Goal: Contribute content: Add original content to the website for others to see

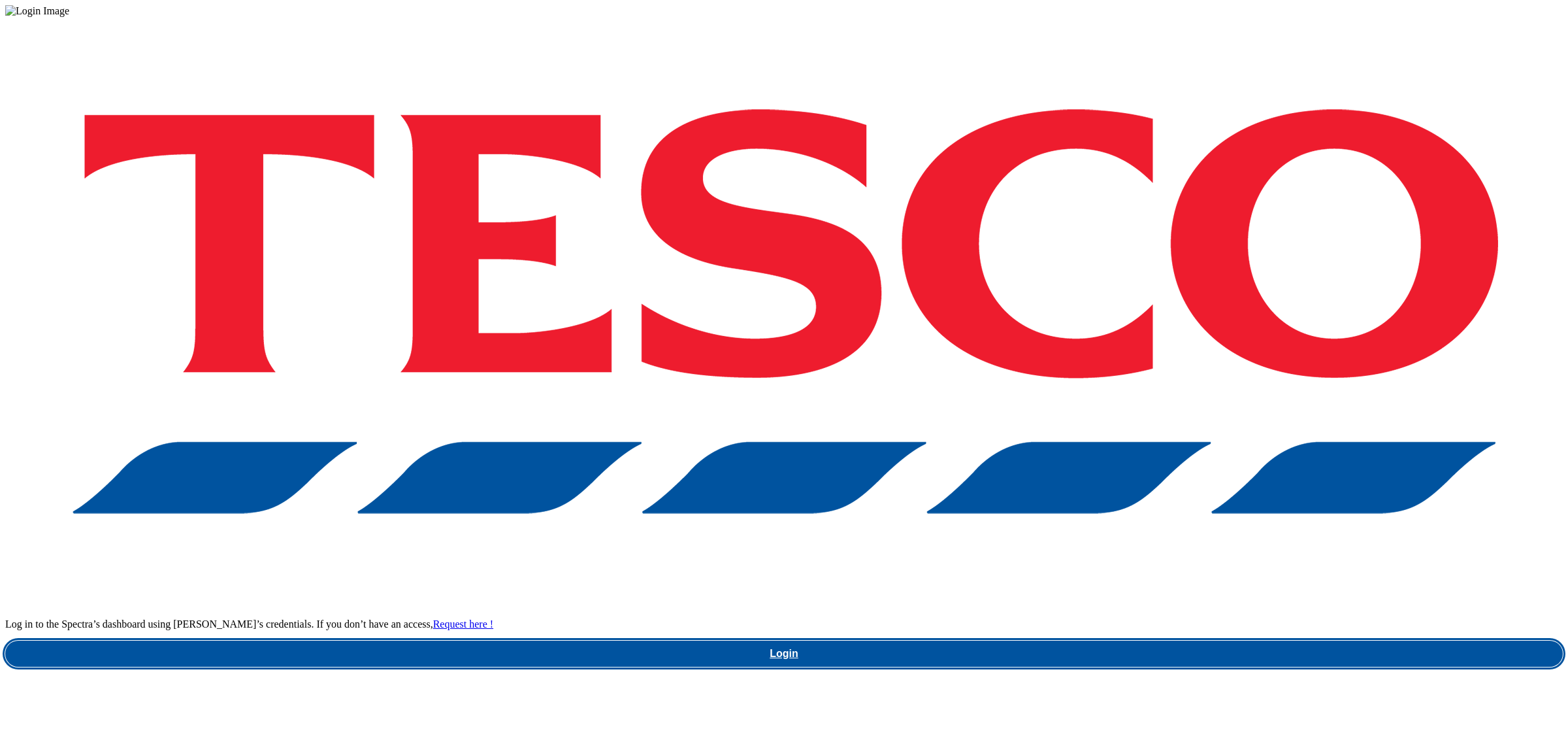
click at [1166, 640] on link "Login" at bounding box center [784, 653] width 1557 height 26
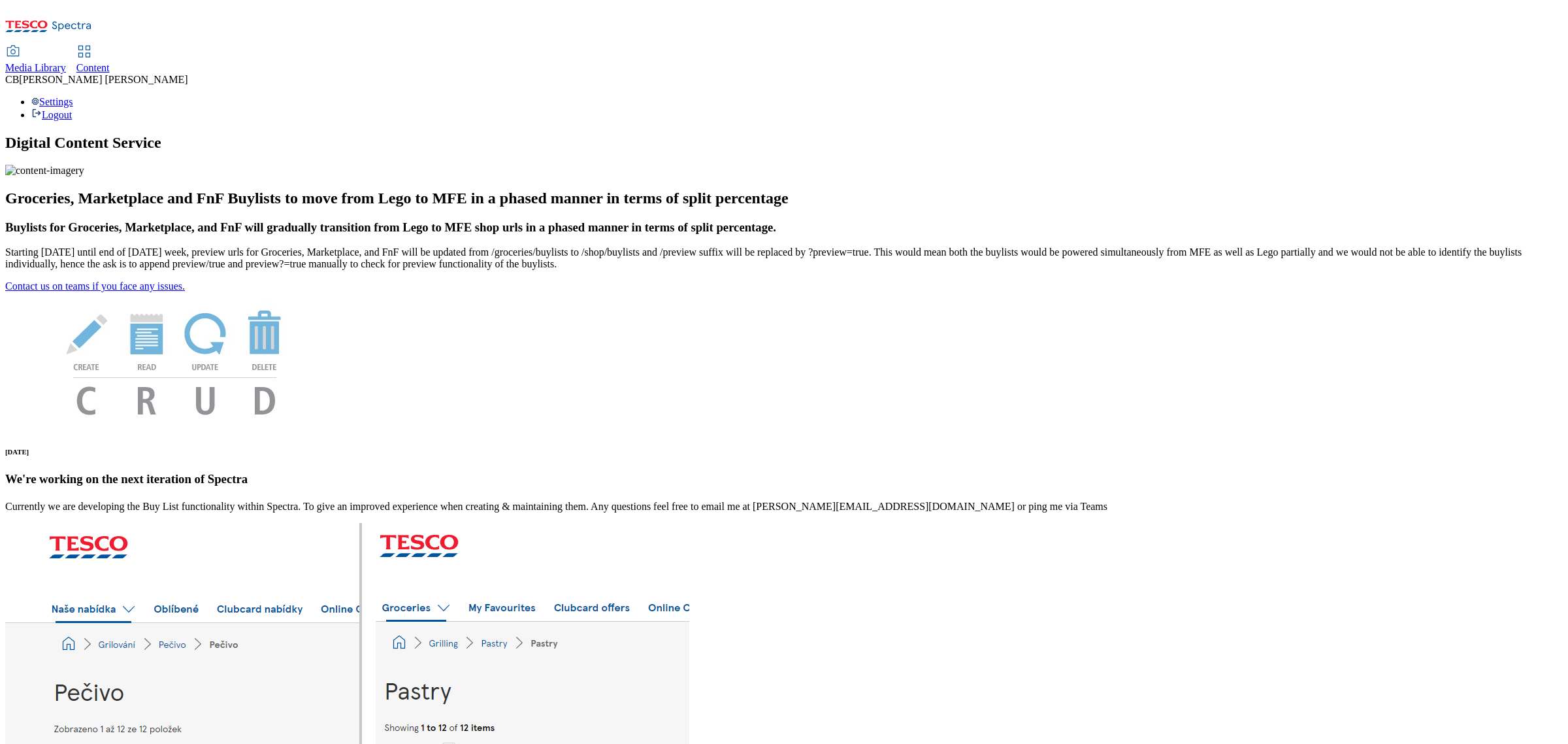
click at [66, 62] on div "Media Library" at bounding box center [36, 67] width 61 height 11
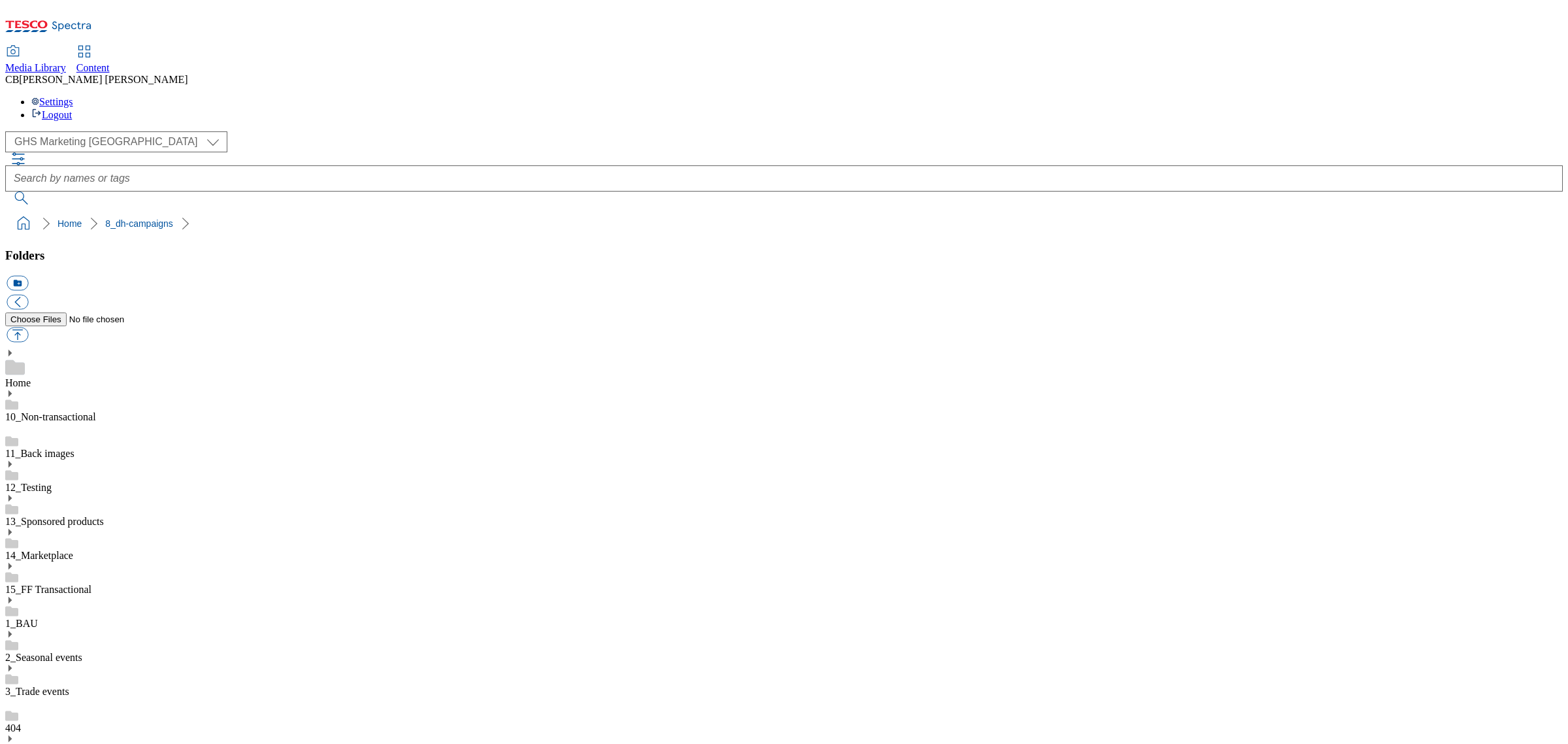
click at [28, 328] on button "button" at bounding box center [18, 335] width 21 height 15
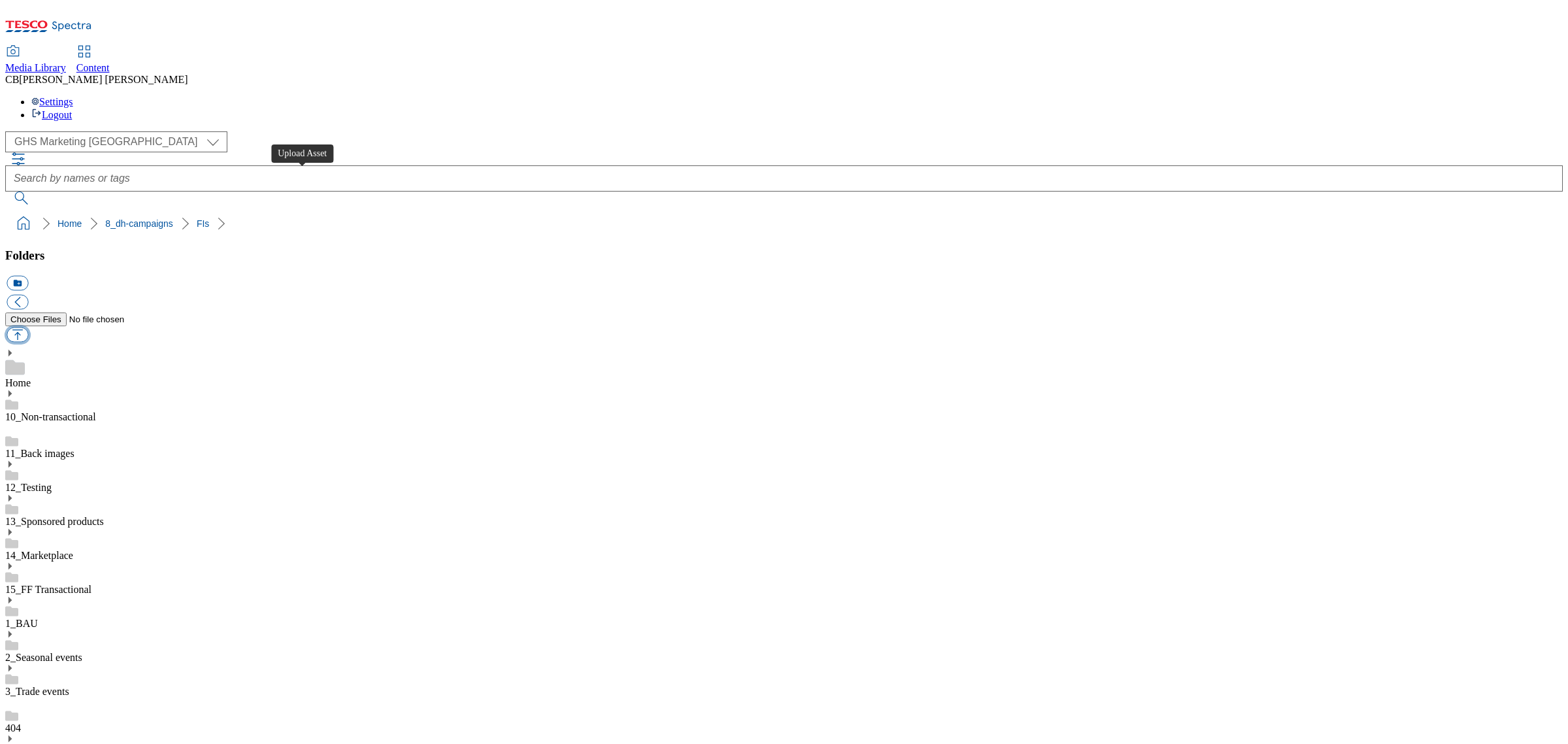
type input "C:\fakepath\1755080196355-Ad541755_Kitchen_Joy_legobrand_2560X320_V3.jpg"
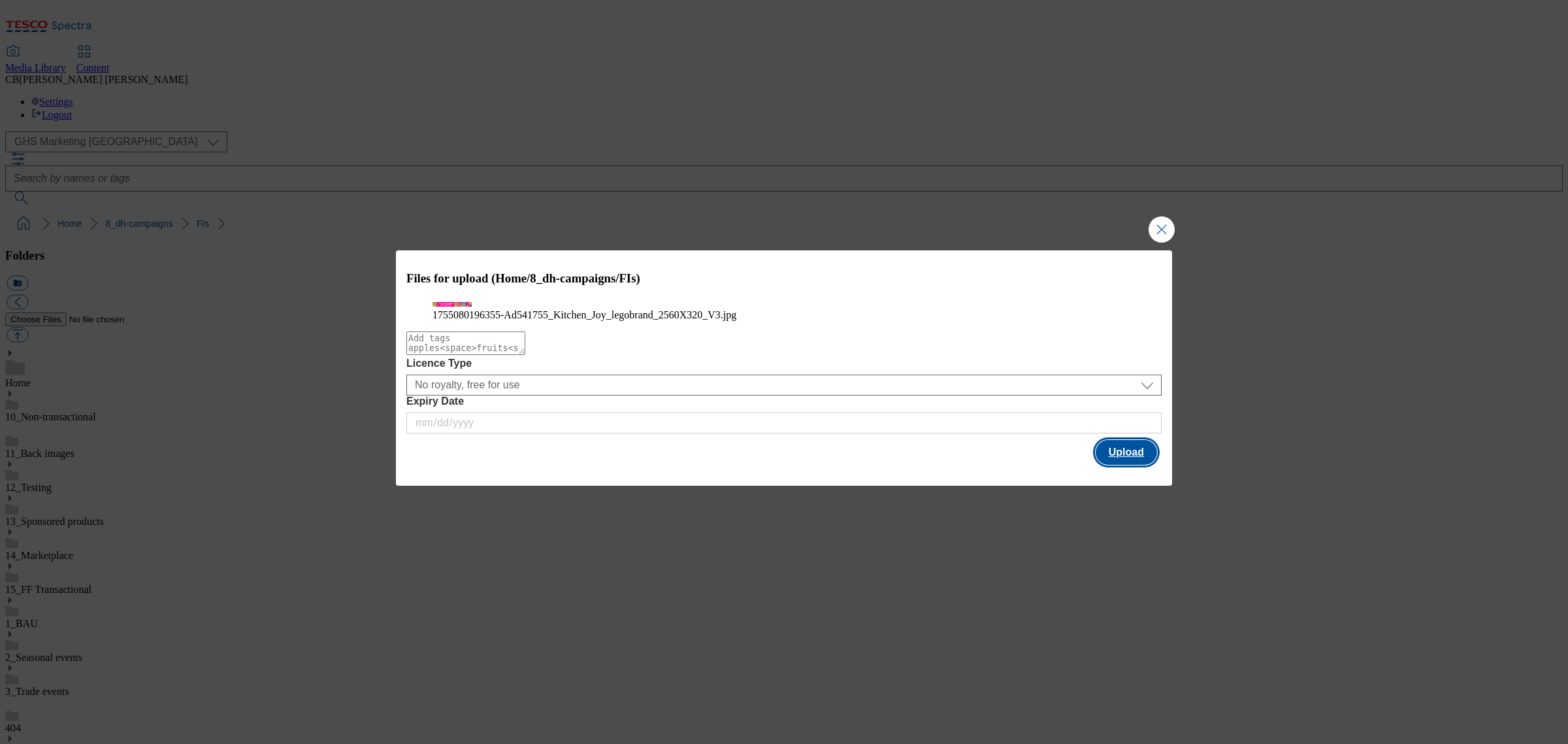
click at [1137, 465] on button "Upload" at bounding box center [1126, 452] width 62 height 25
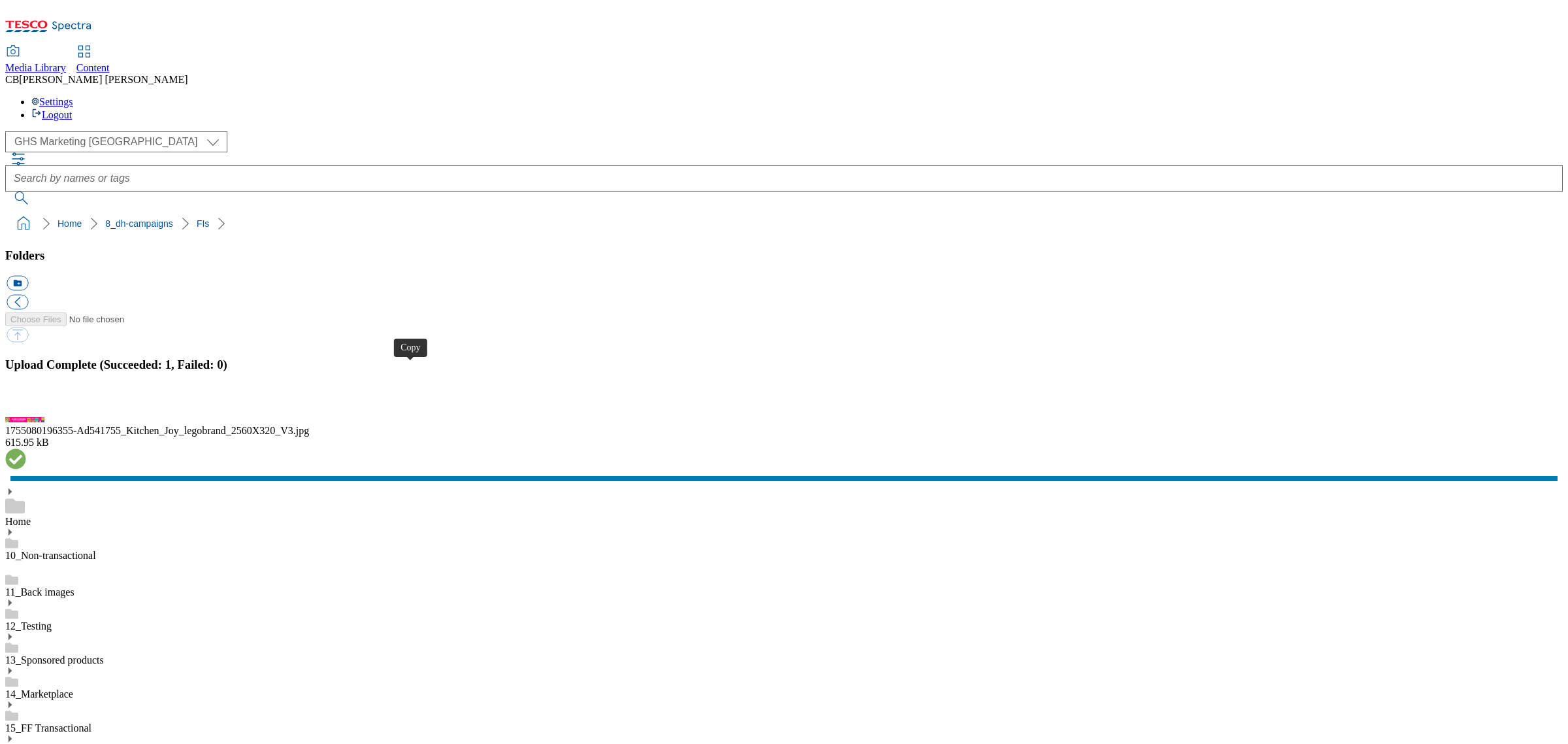
click at [26, 412] on button "button" at bounding box center [17, 406] width 20 height 12
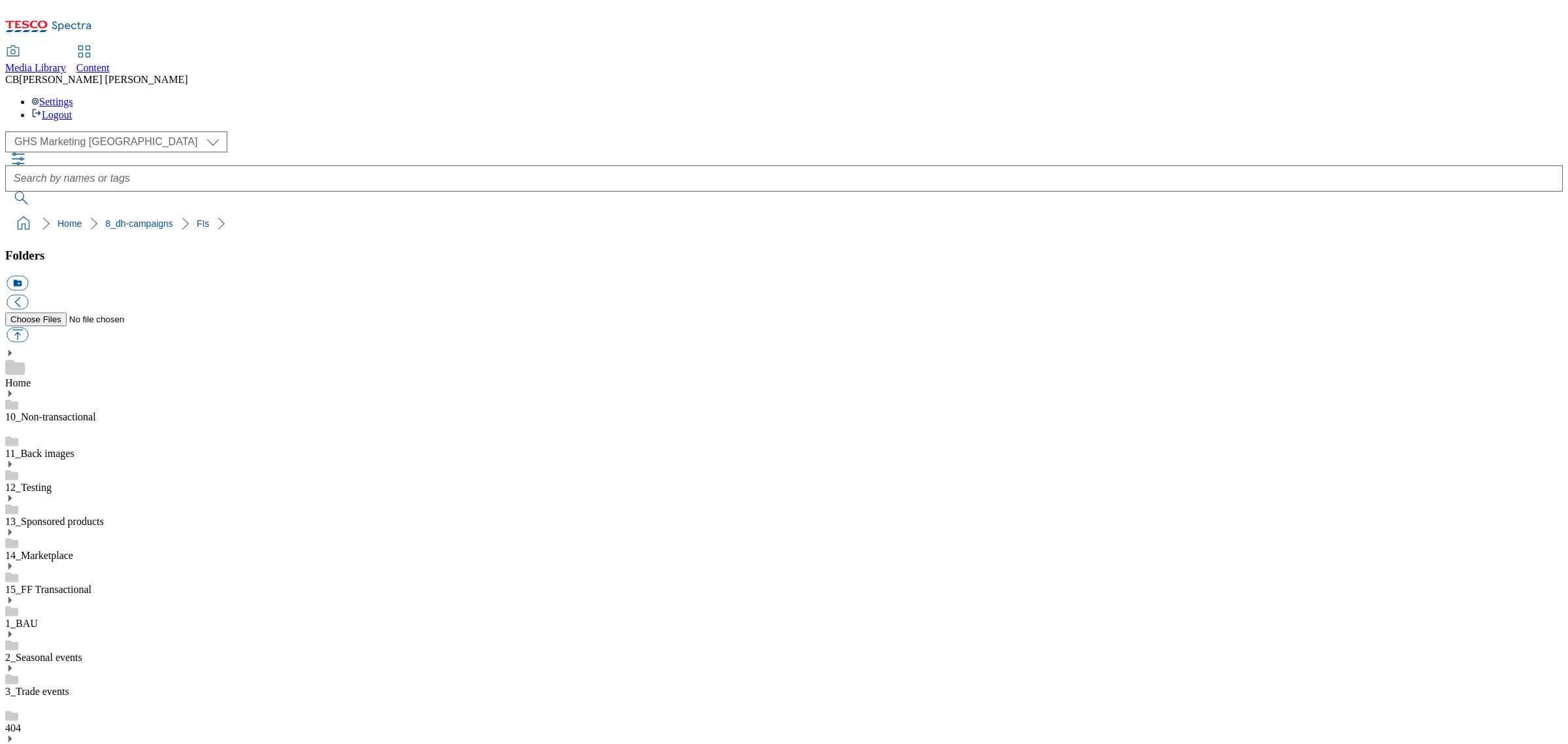
click at [28, 328] on button "button" at bounding box center [18, 335] width 21 height 15
type input "C:\fakepath\1753448433323-ad541545_Risto_Core_LegoBrand_H_1184x333_V1.jpg"
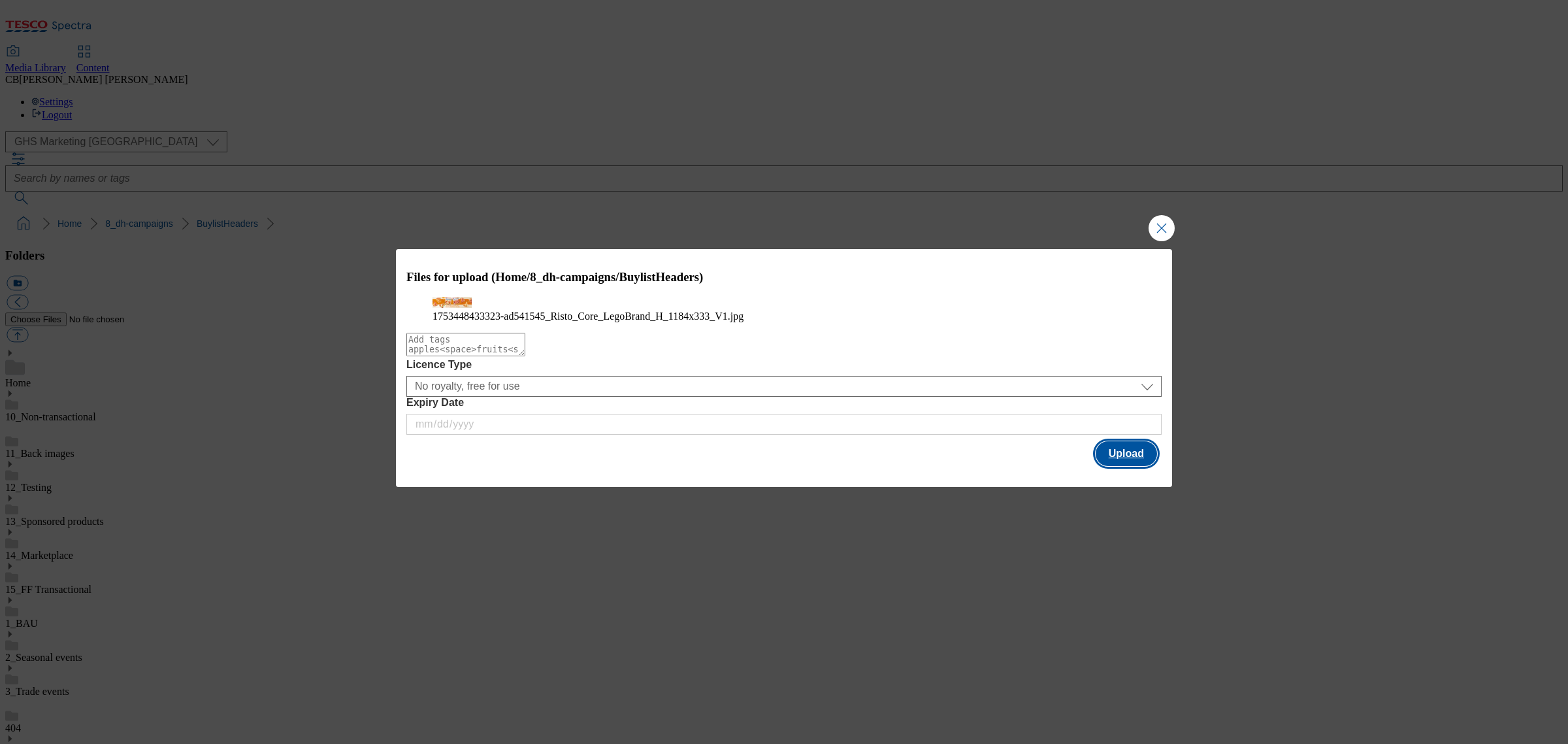
click at [1135, 466] on button "Upload" at bounding box center [1126, 454] width 62 height 25
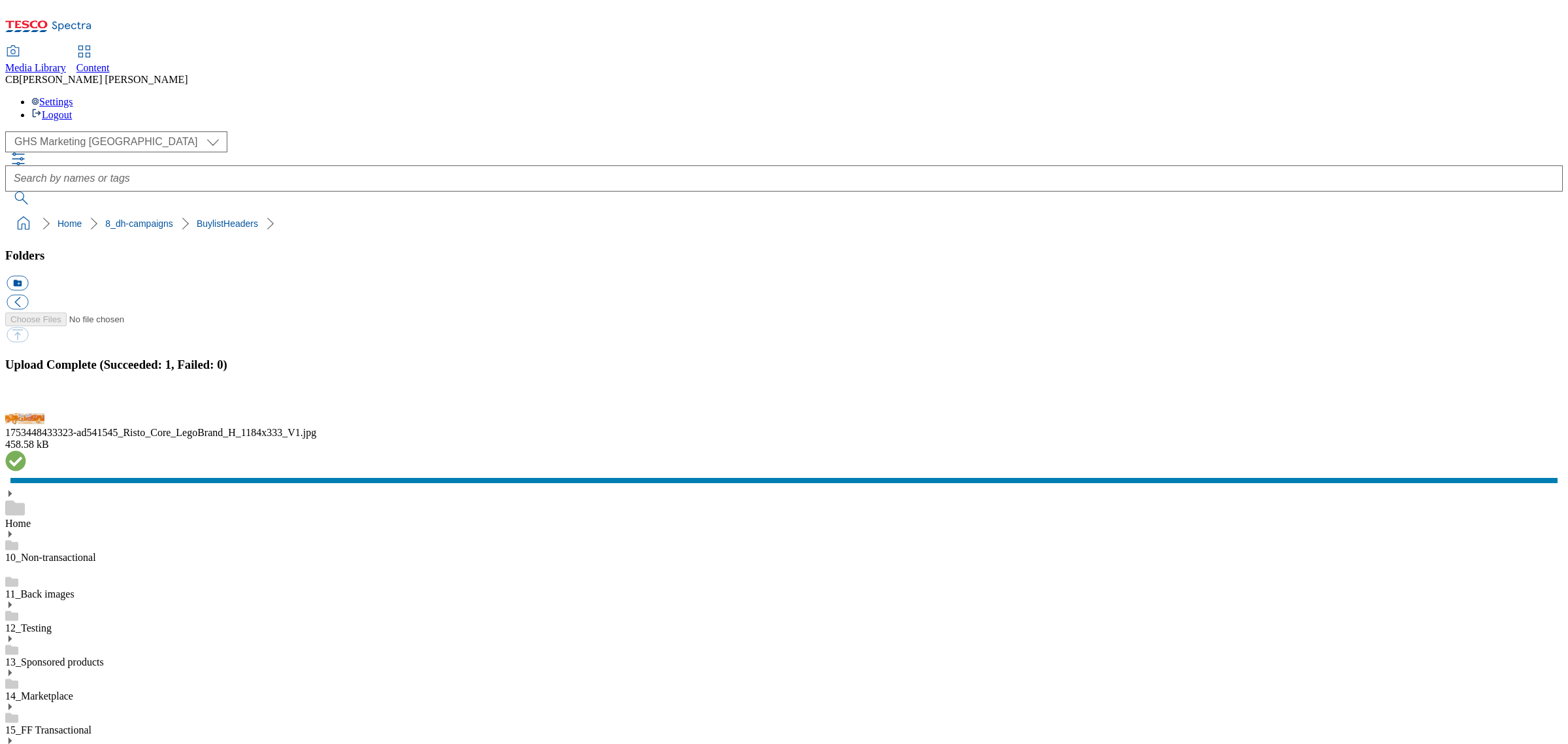
click at [26, 412] on button "button" at bounding box center [17, 406] width 20 height 12
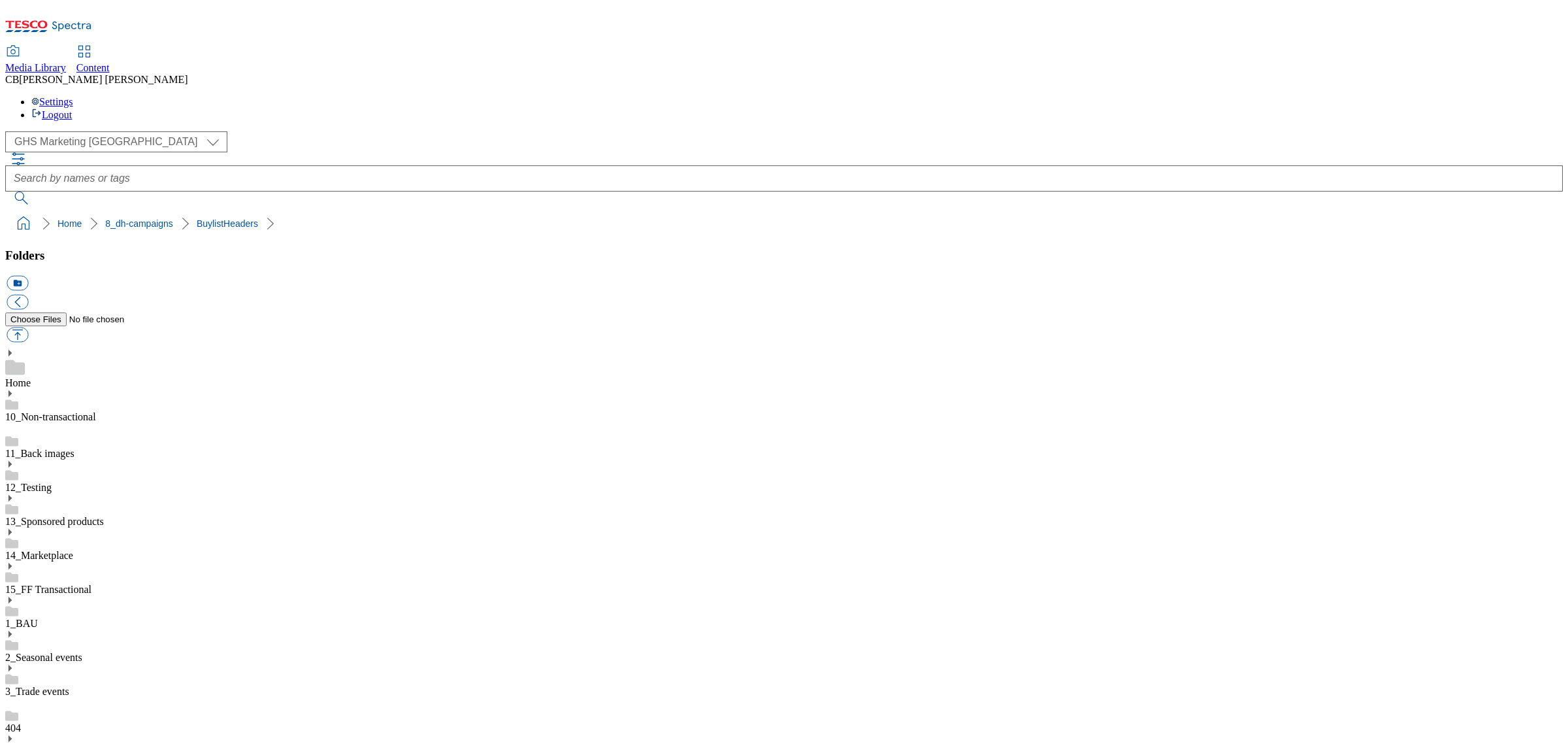
click at [28, 328] on button "button" at bounding box center [18, 335] width 21 height 15
type input "C:\fakepath\1754657743508-ad541503_Jacobs_Bites_LegoBrand_H_1184x333_V1 (1).jpg"
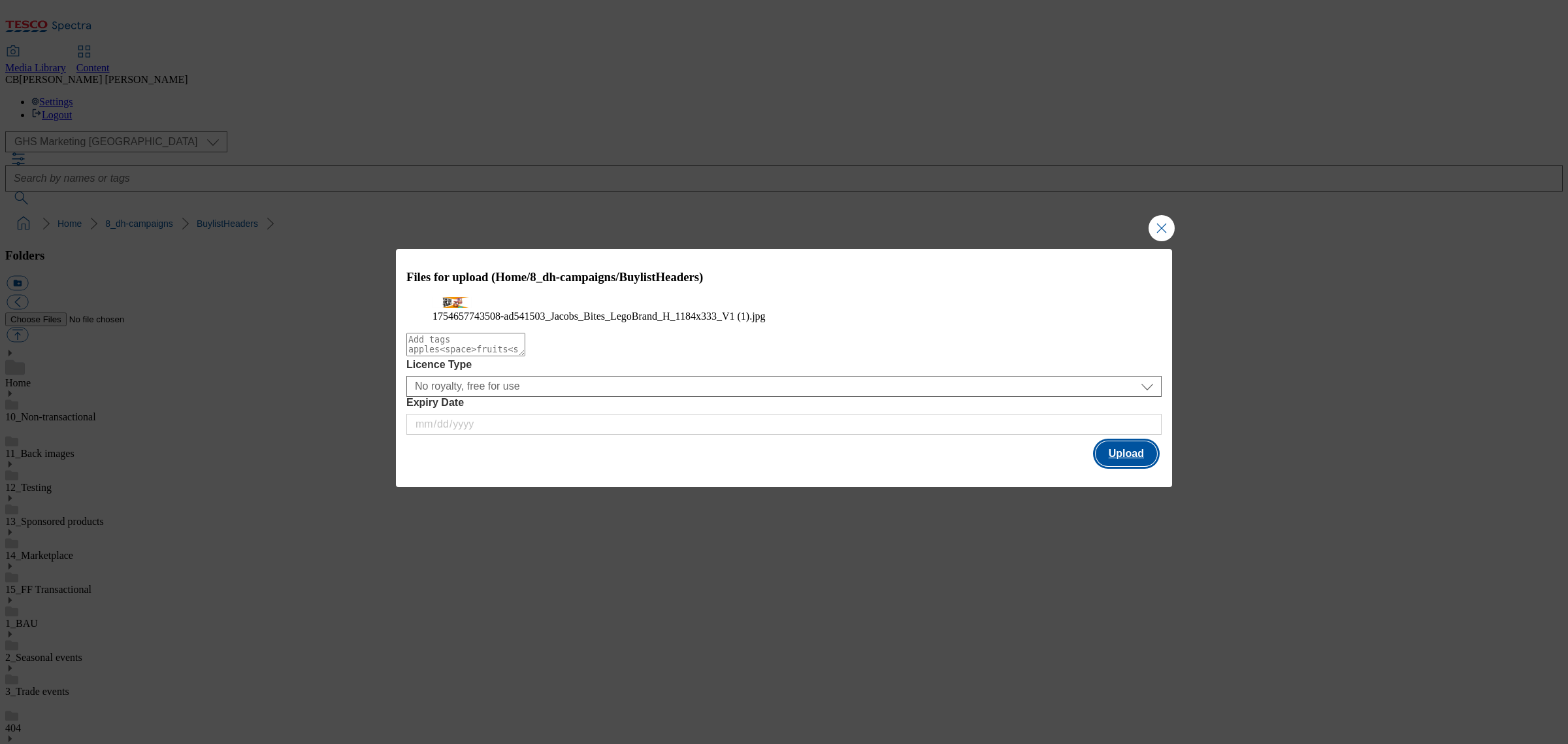
click at [1144, 466] on button "Upload" at bounding box center [1126, 454] width 62 height 25
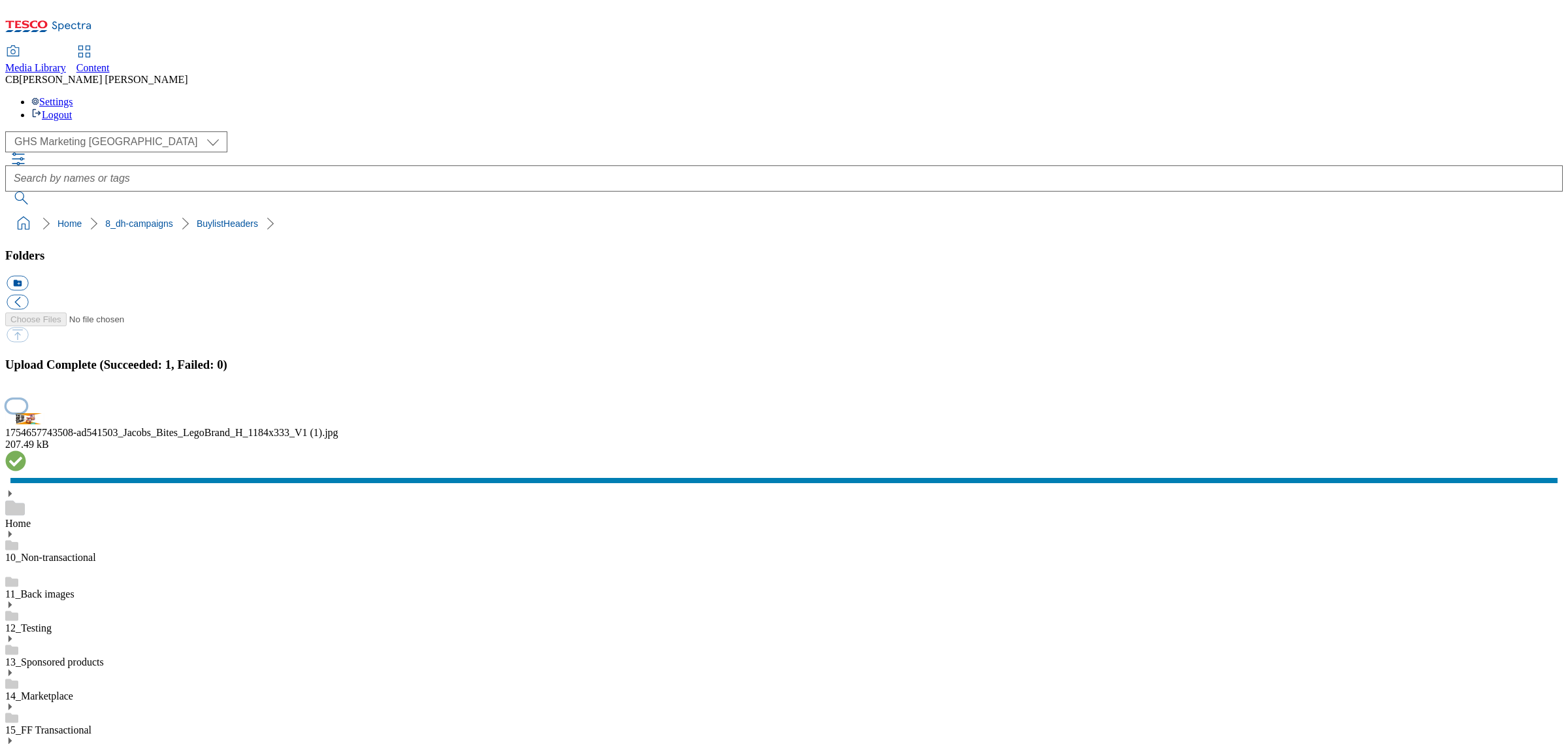
click at [26, 412] on button "button" at bounding box center [17, 406] width 20 height 12
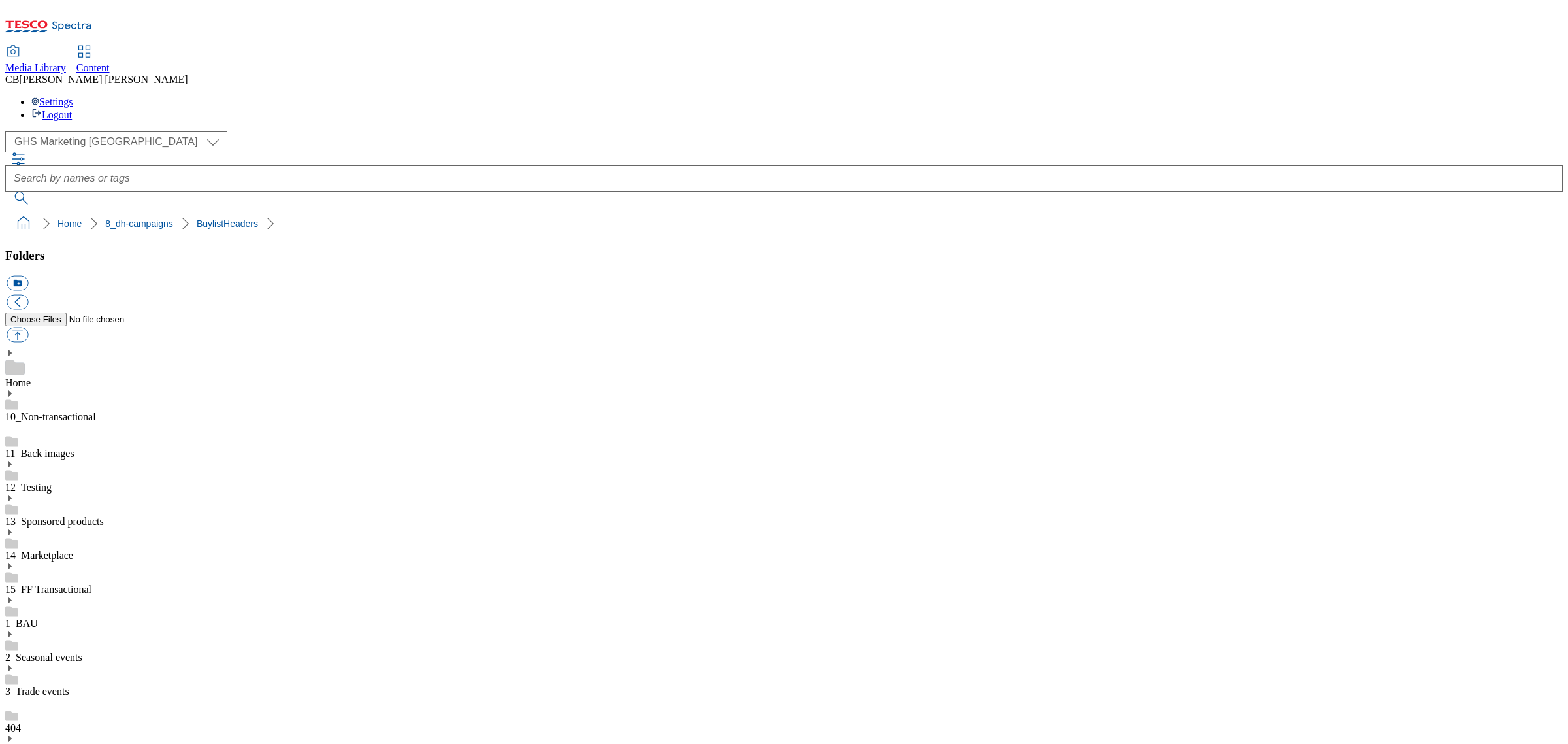
click at [28, 328] on button "button" at bounding box center [18, 335] width 21 height 15
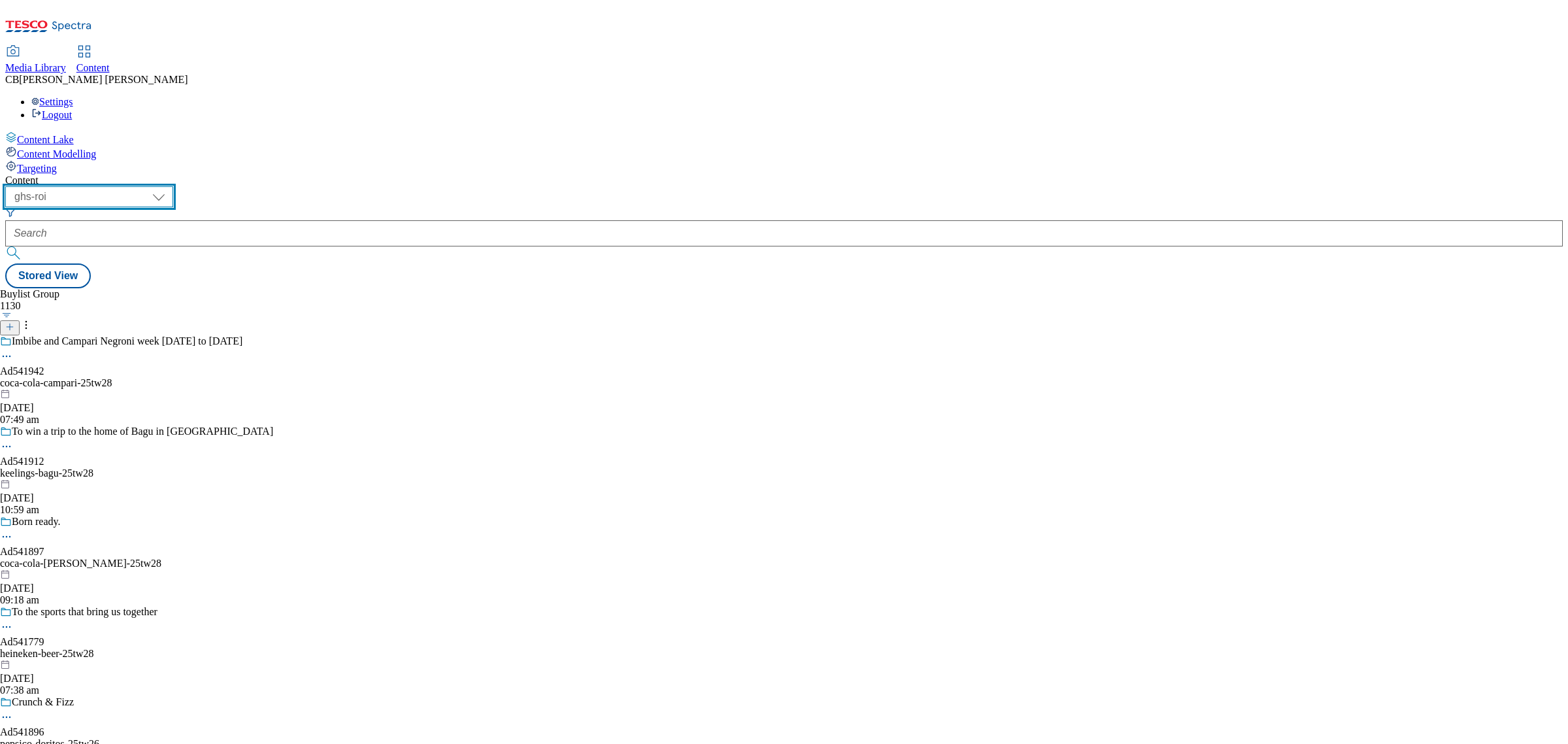
click at [173, 186] on select "ghs-roi ghs-[GEOGRAPHIC_DATA]" at bounding box center [89, 196] width 168 height 21
select select "ghs-[GEOGRAPHIC_DATA]"
click at [170, 186] on select "ghs-roi ghs-[GEOGRAPHIC_DATA]" at bounding box center [89, 196] width 168 height 21
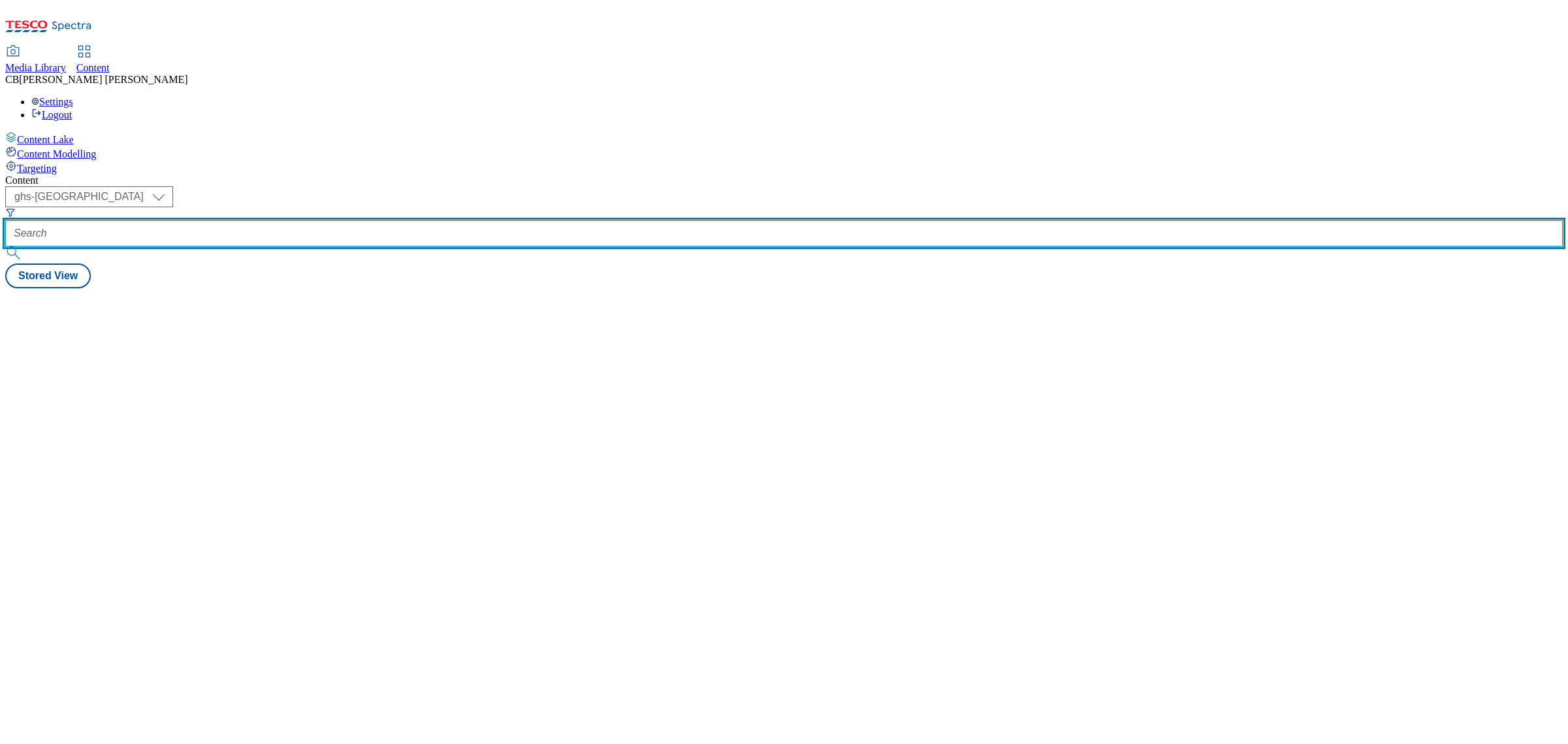
click at [298, 220] on input "text" at bounding box center [784, 233] width 1557 height 26
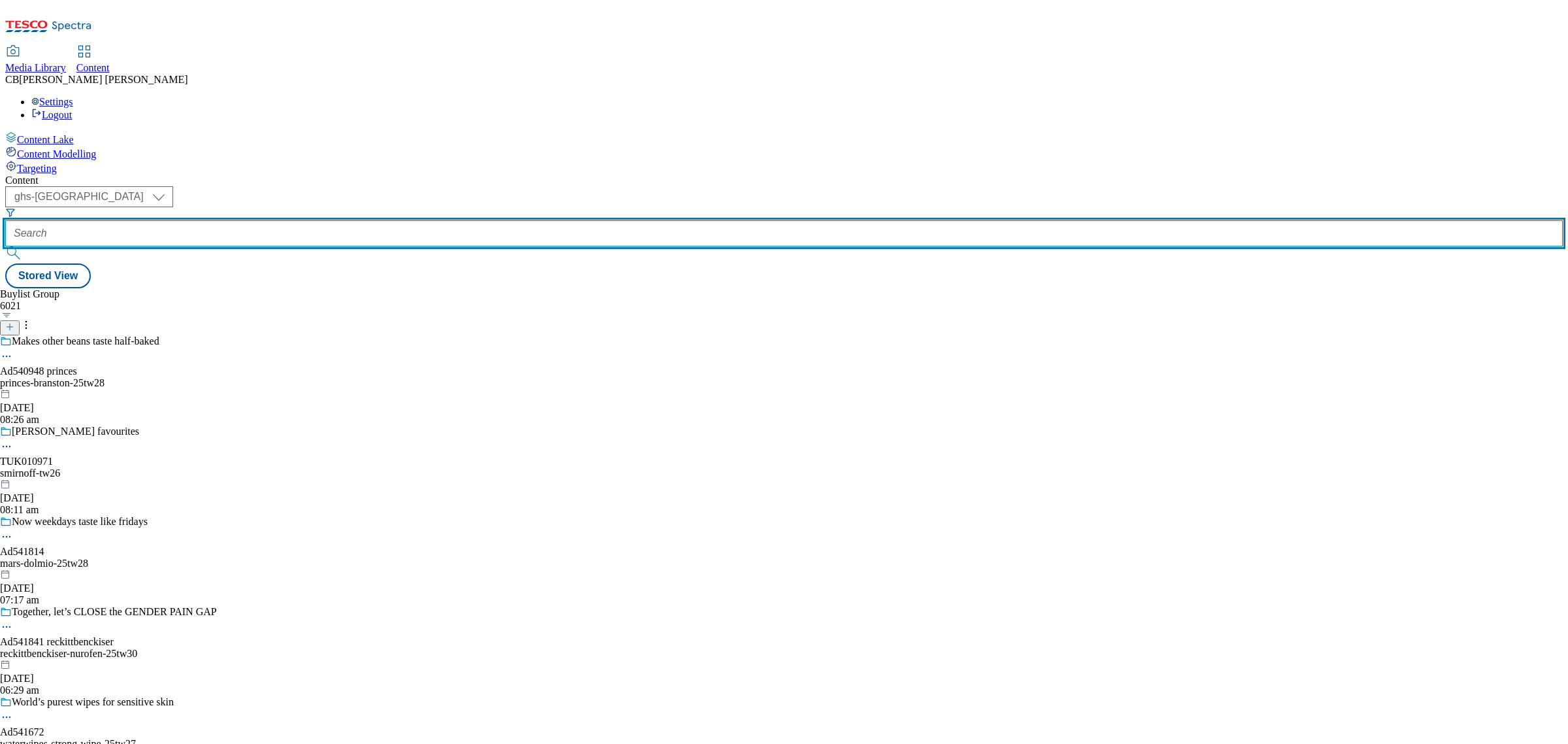
paste input "dr-[PERSON_NAME]-ristorante-25tw27"
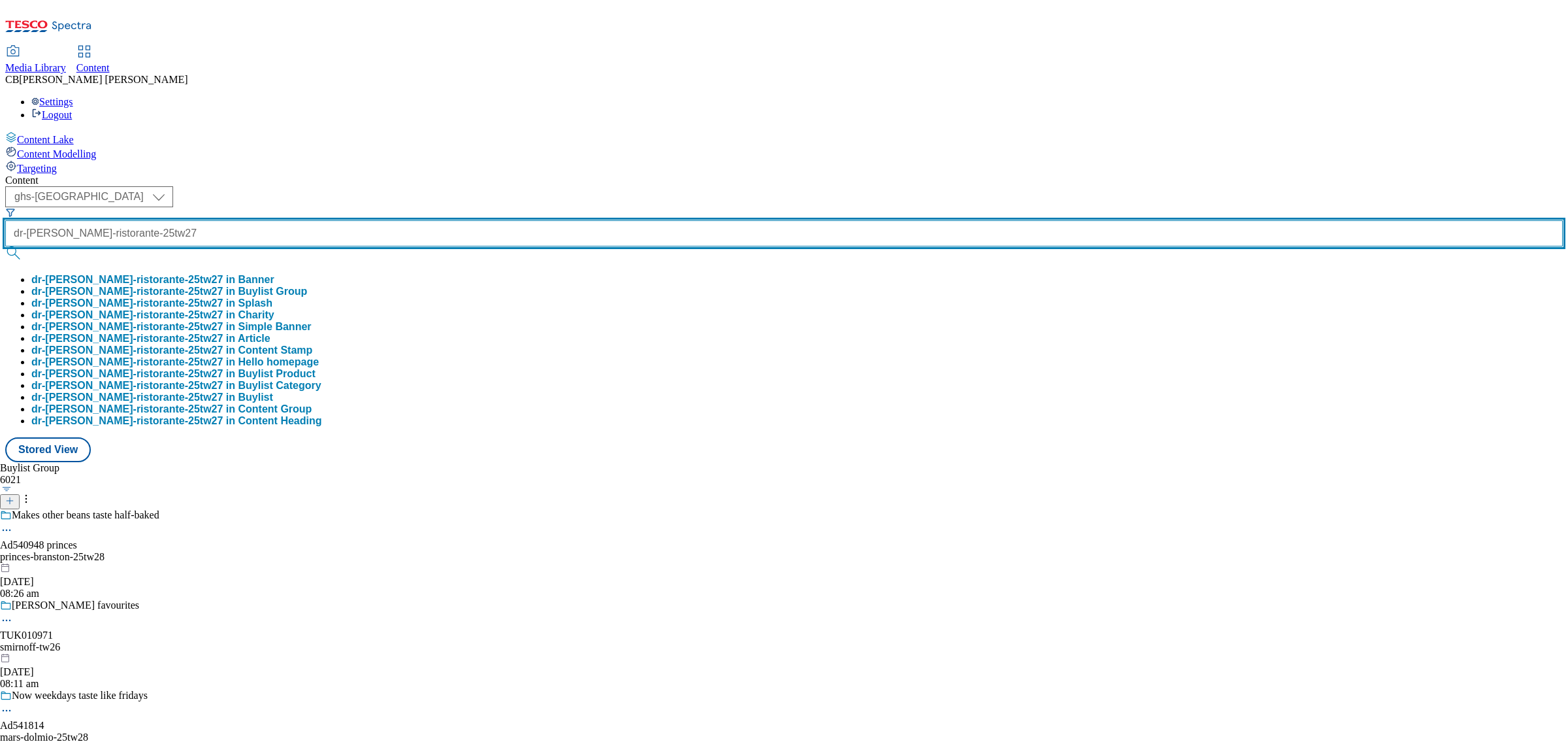
type input "dr-[PERSON_NAME]-ristorante-25tw27"
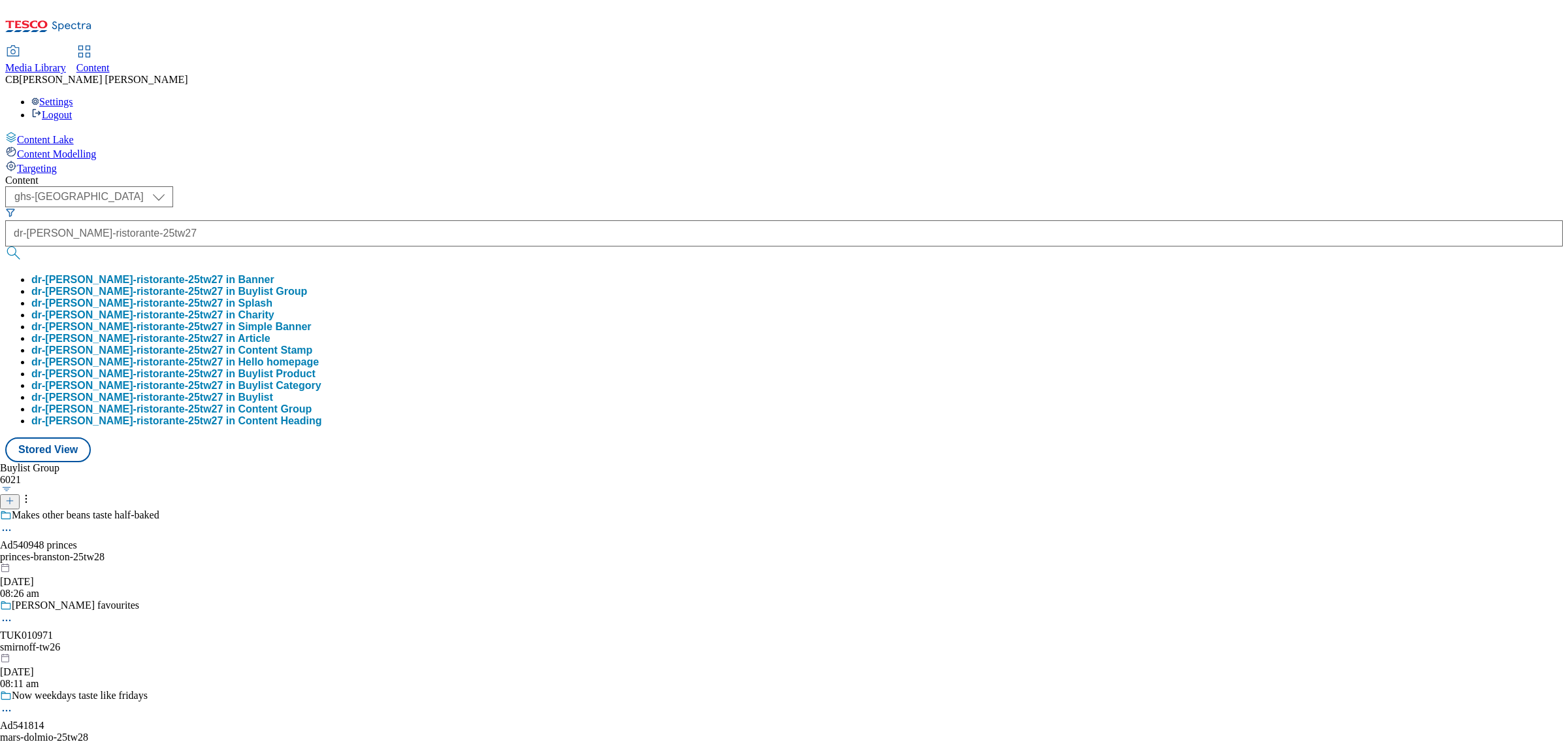
click at [307, 286] on button "dr-[PERSON_NAME]-ristorante-25tw27 in Buylist Group" at bounding box center [169, 291] width 276 height 11
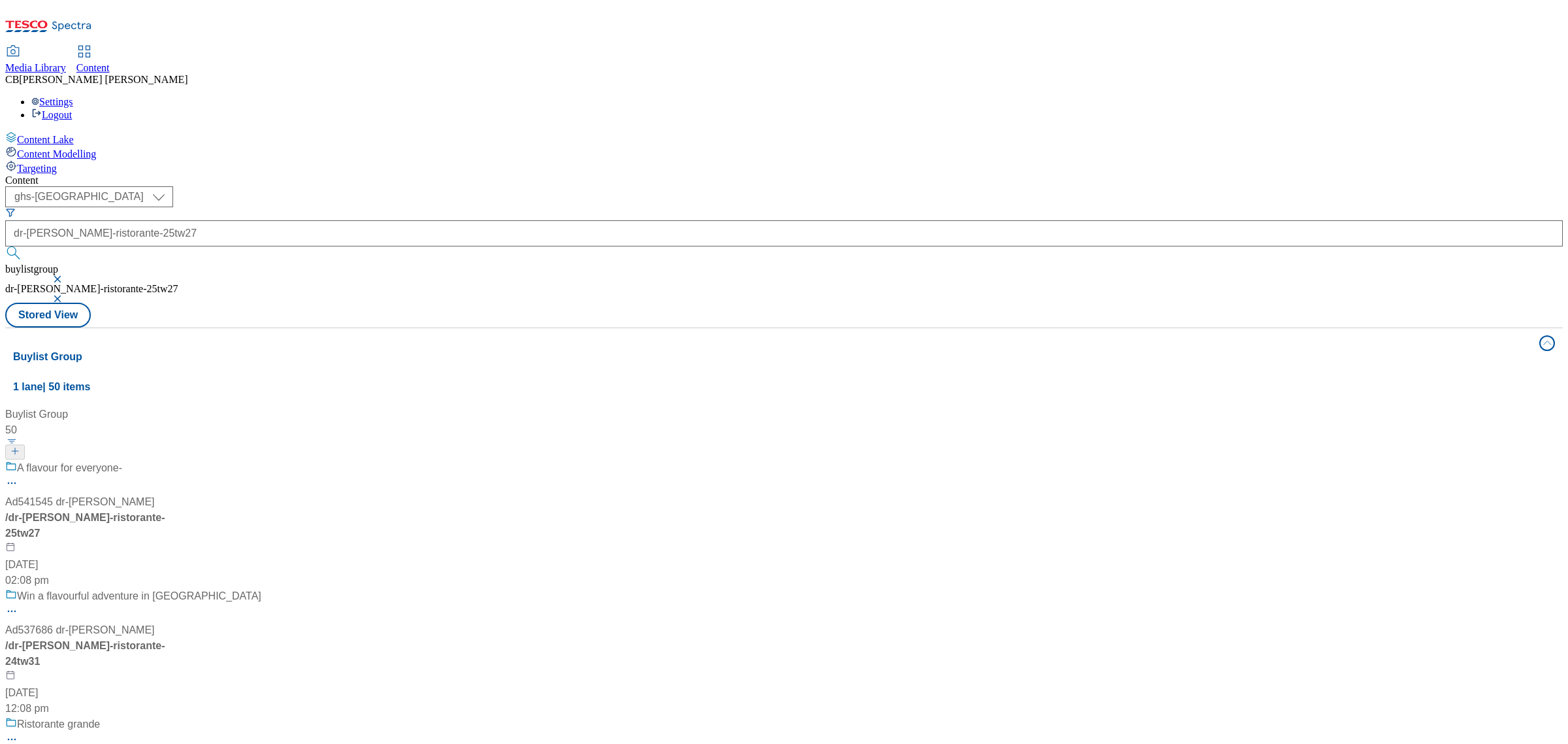
click at [261, 460] on div "A flavour for everyone-" at bounding box center [133, 477] width 256 height 34
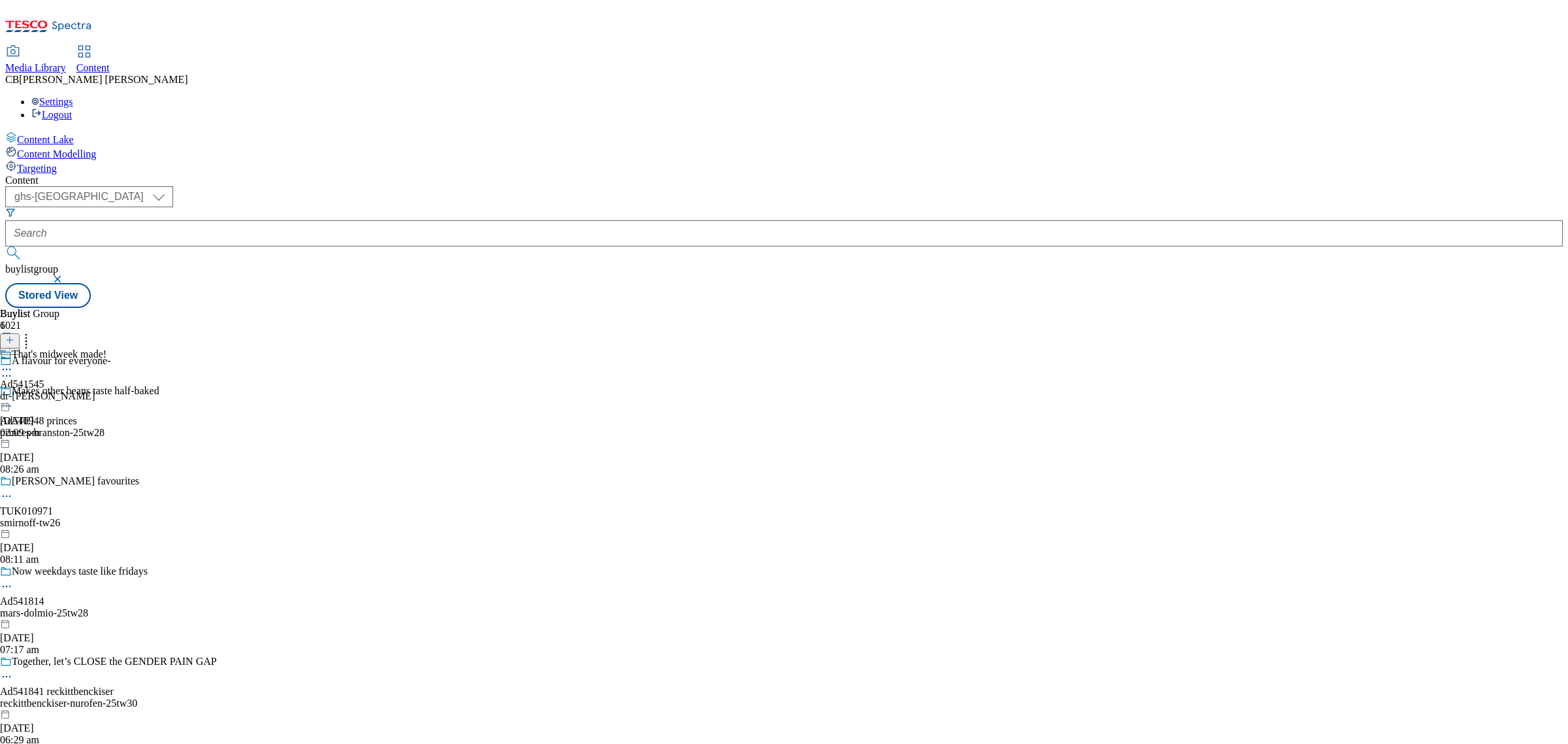
click at [13, 363] on icon at bounding box center [6, 369] width 13 height 13
click at [61, 389] on button "Edit" at bounding box center [43, 396] width 34 height 15
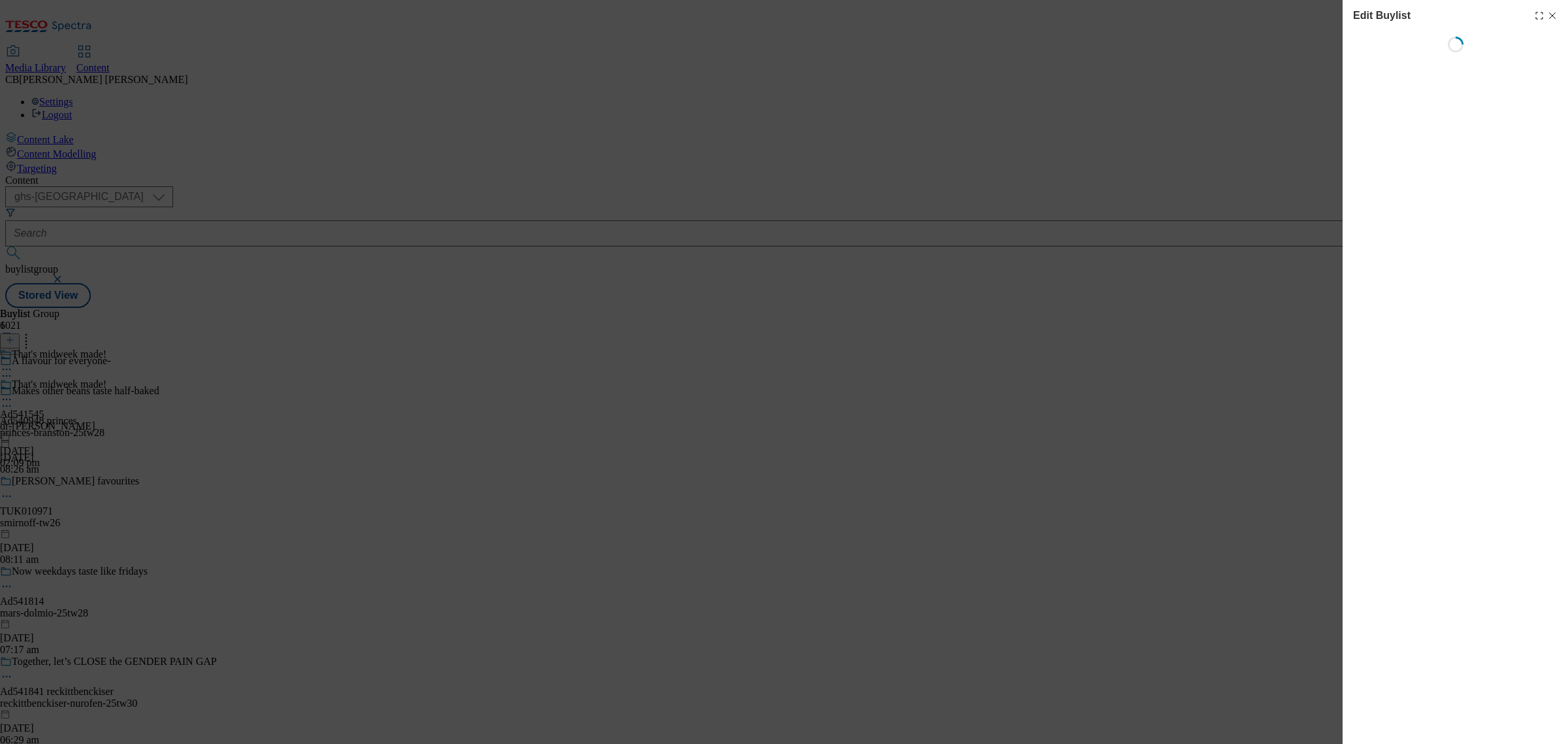
select select "tactical"
select select "supplier funded short term 1-3 weeks"
select select "dunnhumby"
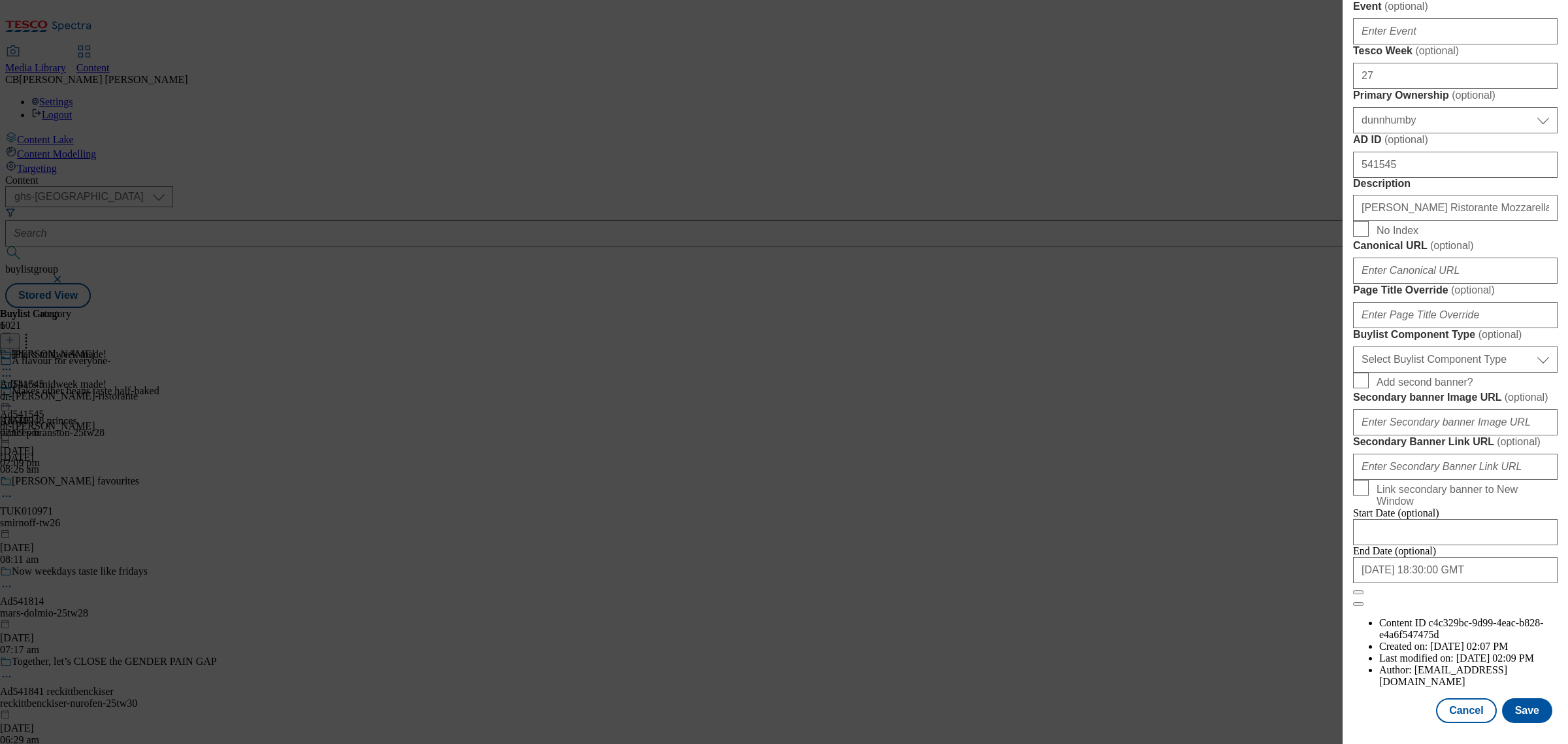
scroll to position [1002, 0]
click at [1494, 346] on select "Select Buylist Component Type Banner Competition Header Meal" at bounding box center [1455, 359] width 204 height 26
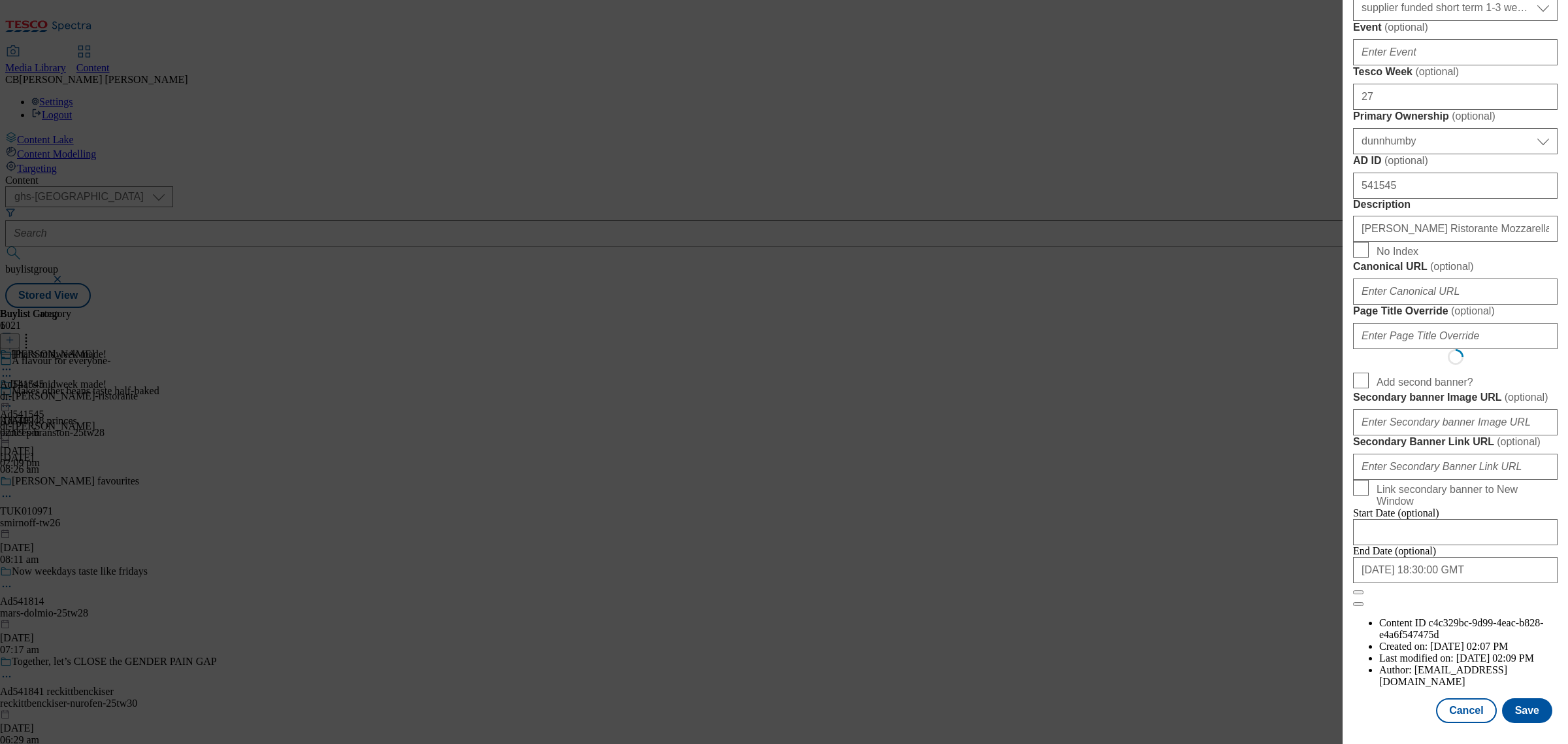
select select "Banner"
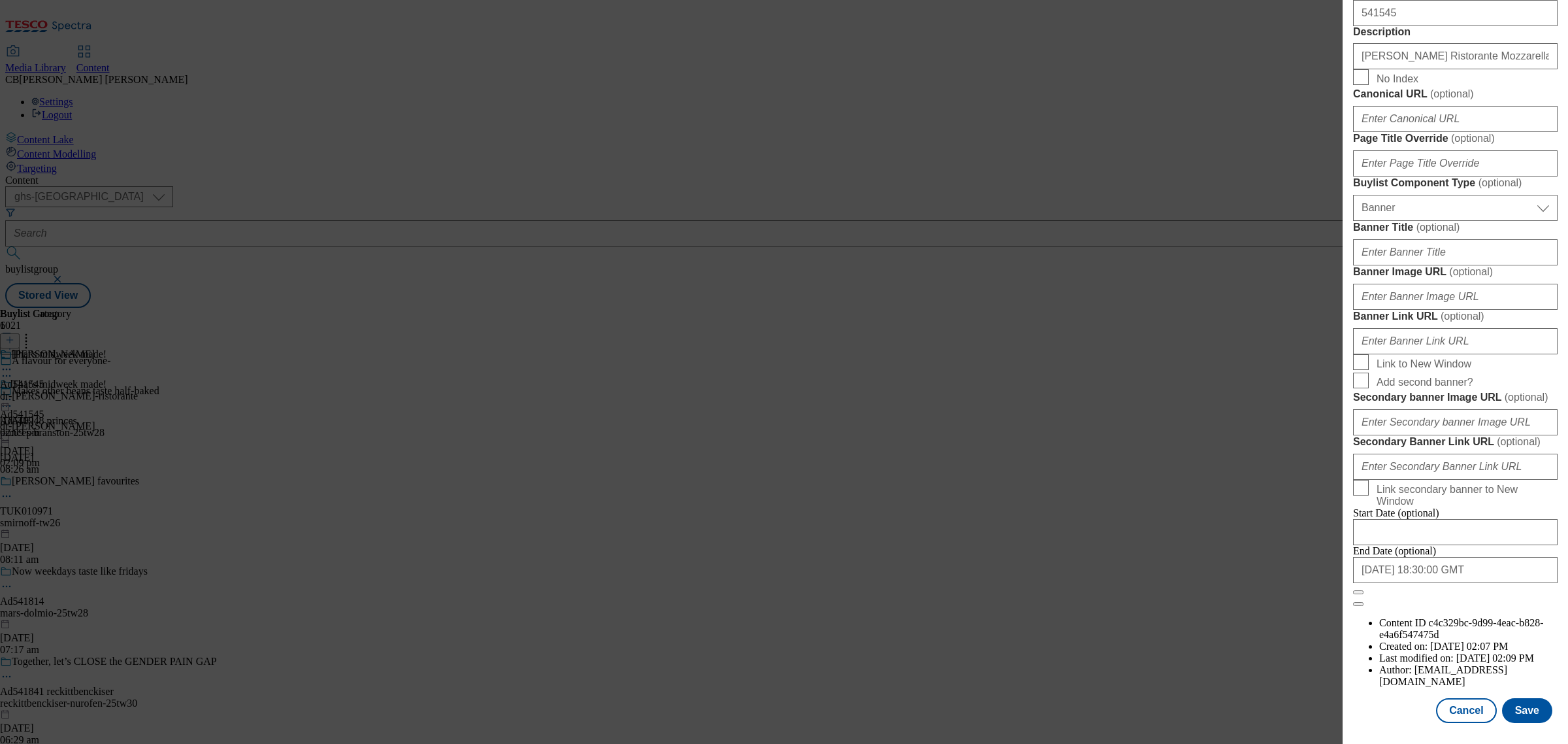
scroll to position [1144, 0]
click at [1480, 309] on input "Banner Image URL ( optional )" at bounding box center [1455, 297] width 204 height 26
paste input "[URL][DOMAIN_NAME]"
type input "[URL][DOMAIN_NAME]"
click at [1503, 270] on label "Banner Image URL ( optional )" at bounding box center [1455, 271] width 204 height 13
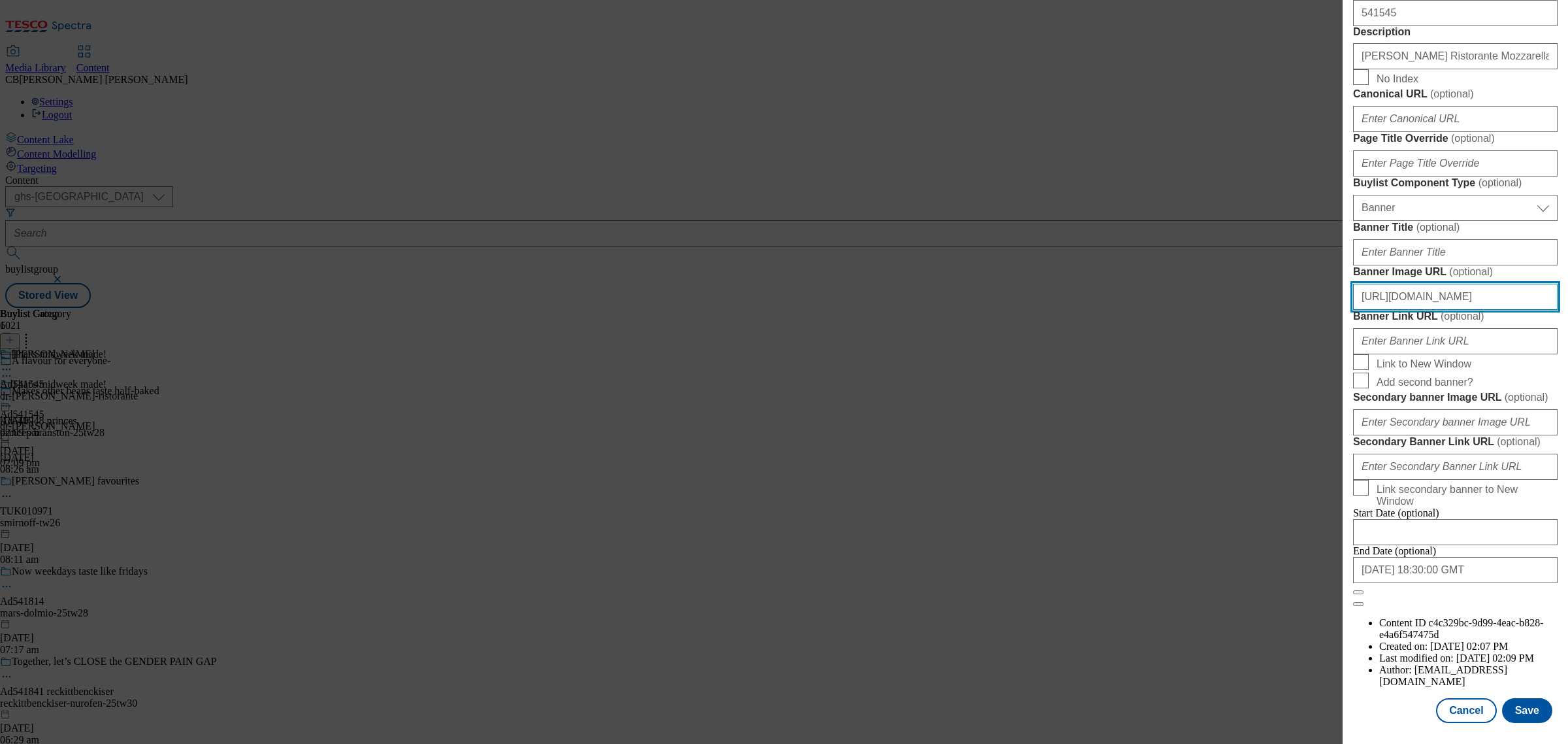
click at [1503, 284] on input "[URL][DOMAIN_NAME]" at bounding box center [1455, 297] width 204 height 26
click at [1524, 706] on button "Save" at bounding box center [1527, 710] width 50 height 25
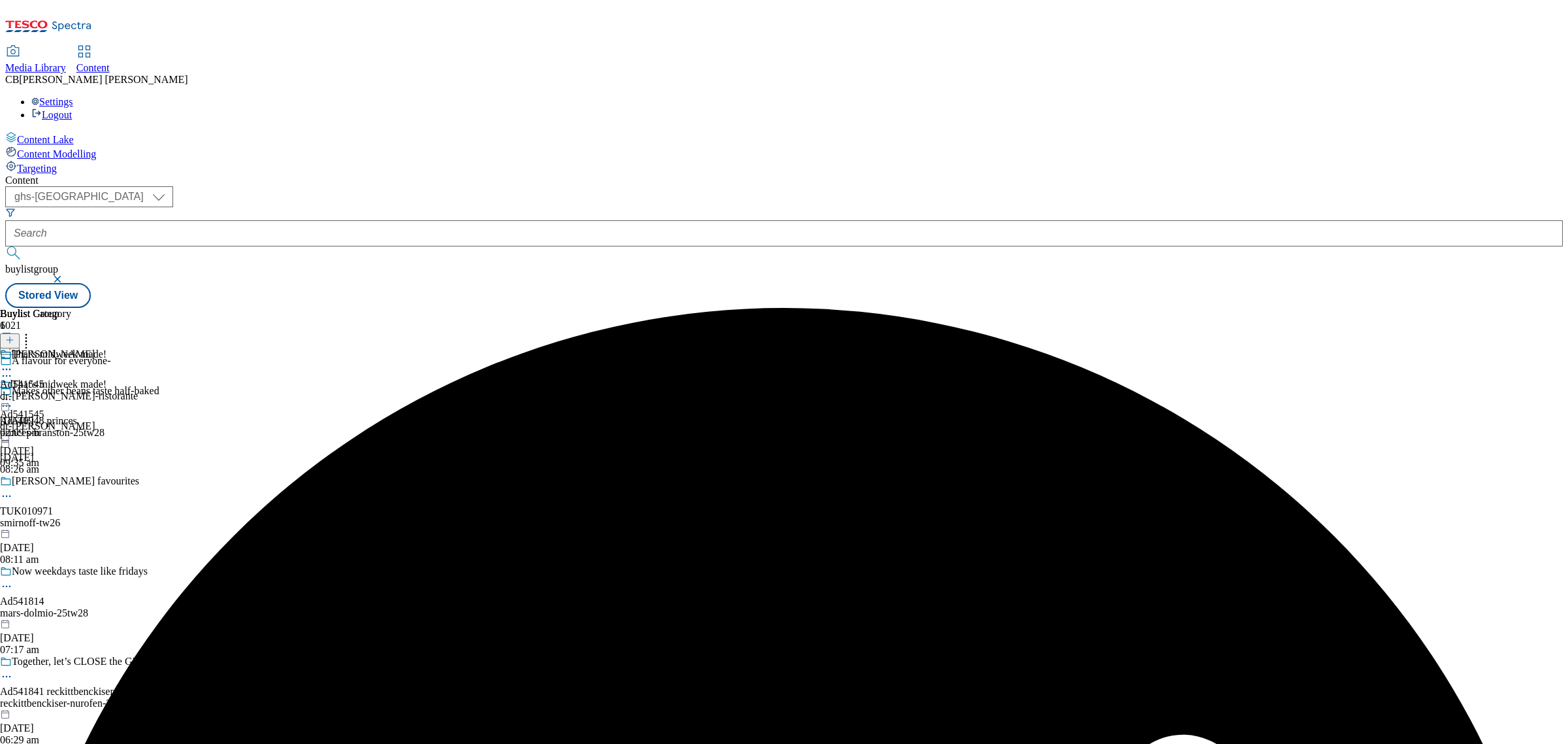
click at [13, 393] on icon at bounding box center [6, 399] width 13 height 13
click at [71, 483] on span "Preview" at bounding box center [56, 487] width 30 height 10
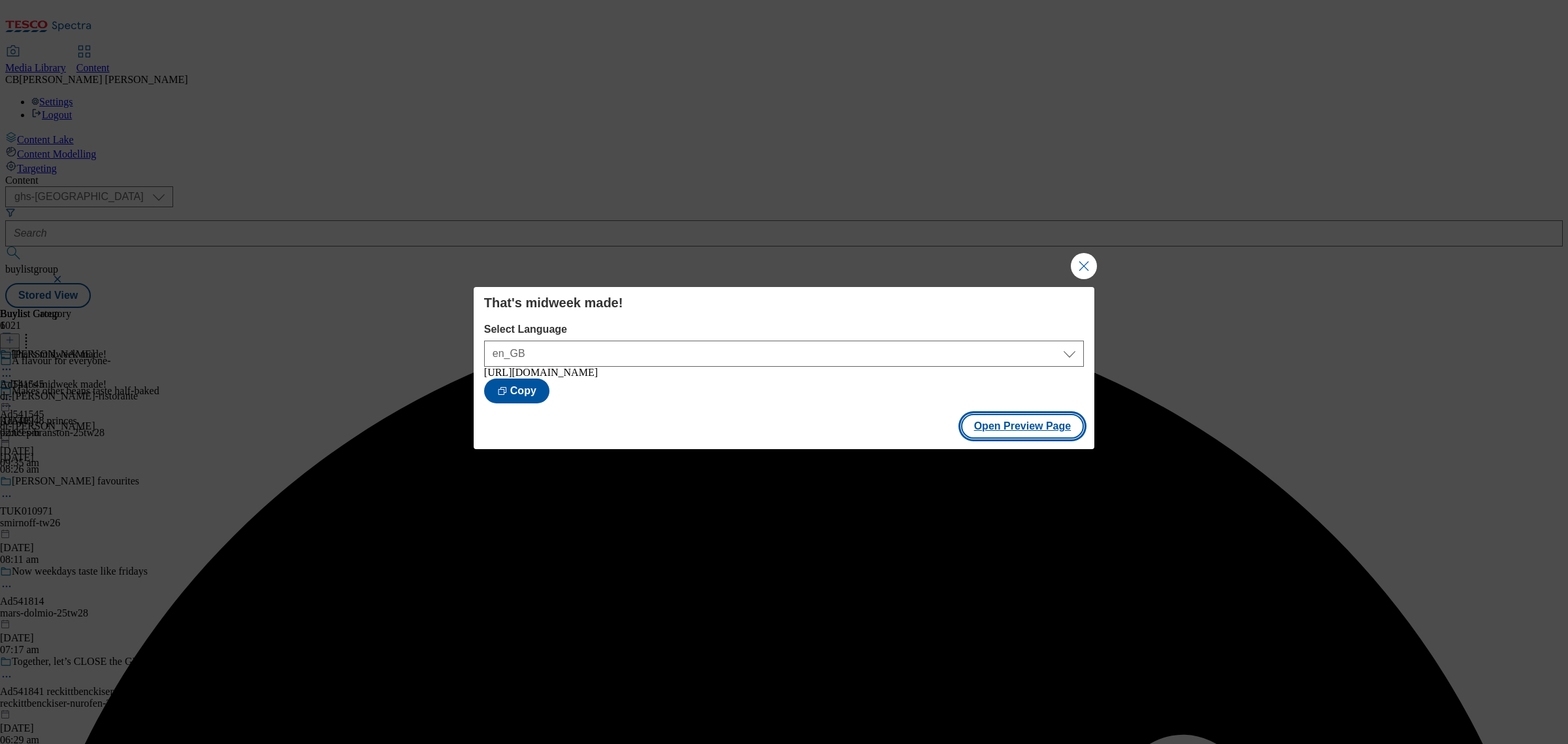
click at [1051, 433] on button "Open Preview Page" at bounding box center [1022, 426] width 123 height 25
click at [1082, 261] on button "Close Modal" at bounding box center [1083, 266] width 26 height 26
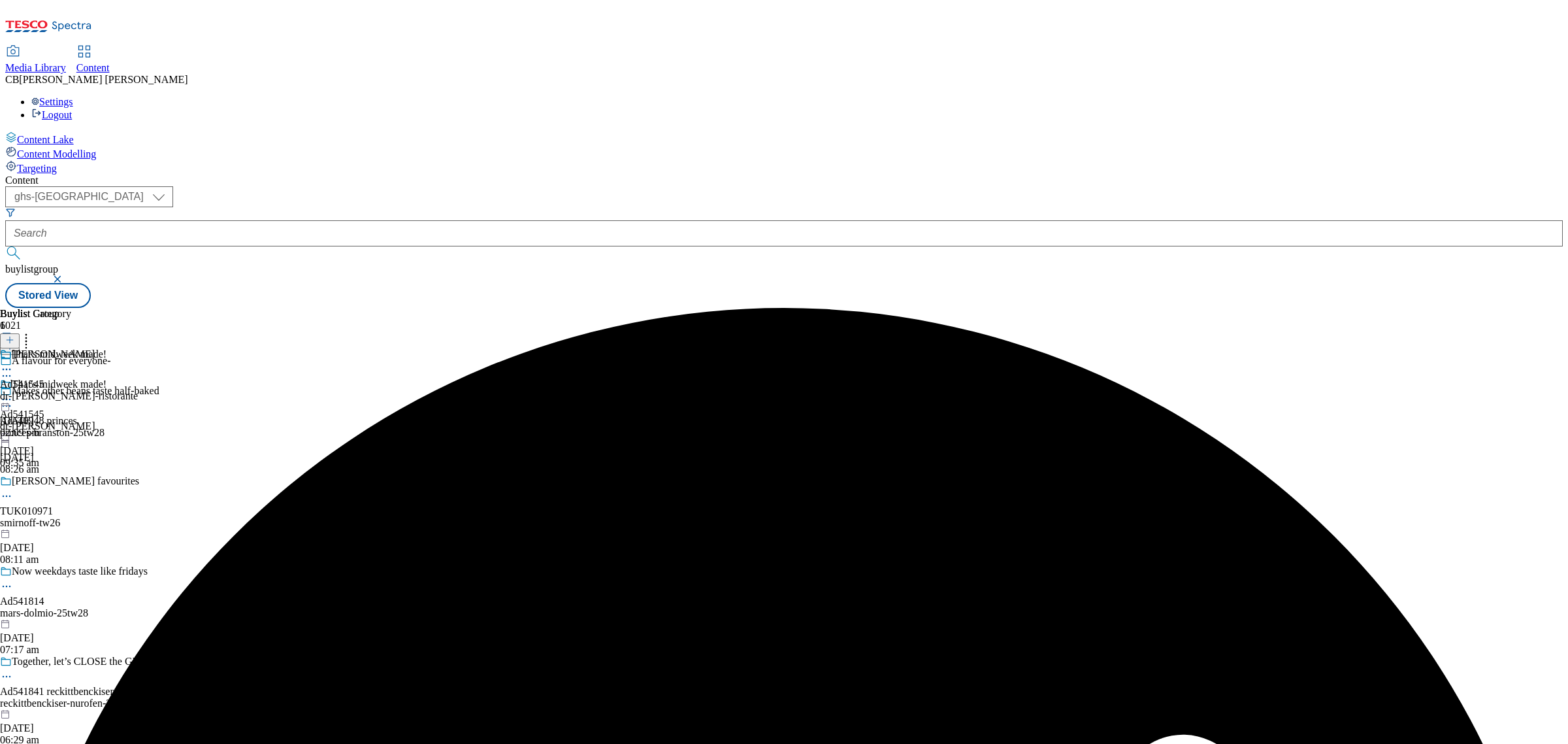
click at [13, 393] on icon at bounding box center [6, 399] width 13 height 13
click at [69, 528] on span "Publish" at bounding box center [55, 532] width 29 height 10
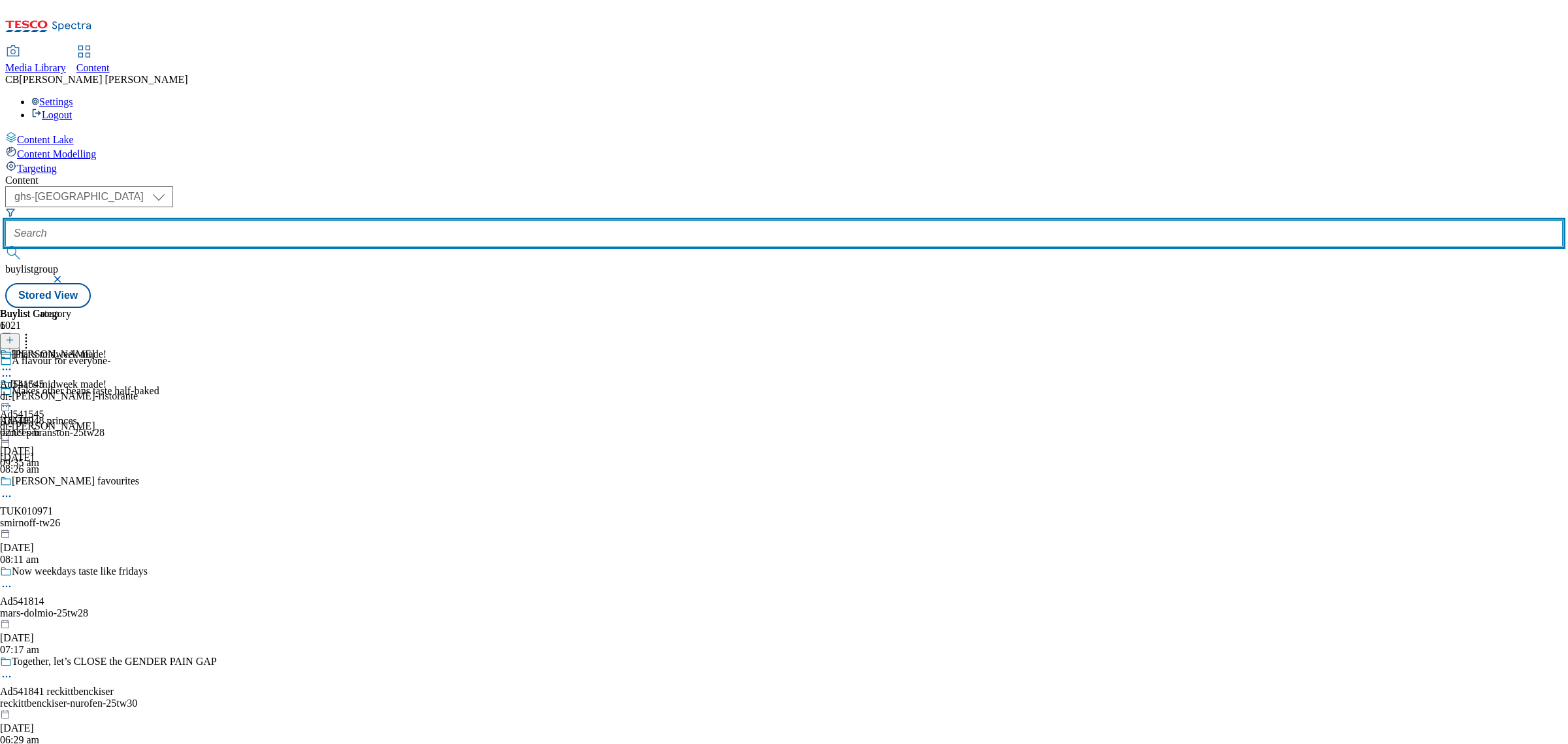
click at [309, 220] on input "text" at bounding box center [784, 233] width 1557 height 26
paste input "united-biscuits-[PERSON_NAME]-bites-25tw25"
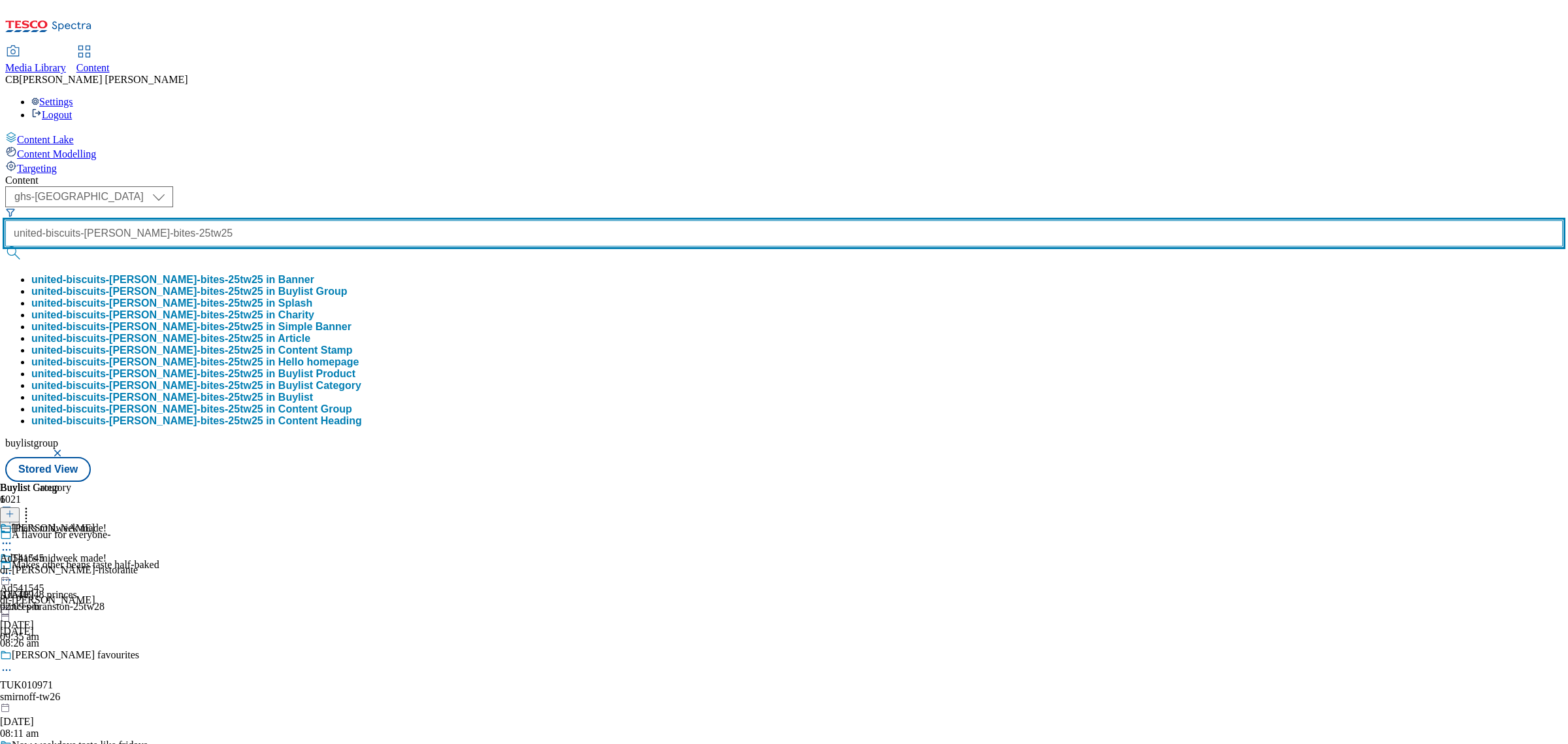
scroll to position [0, 53]
type input "united-biscuits-[PERSON_NAME]-bites-25tw25"
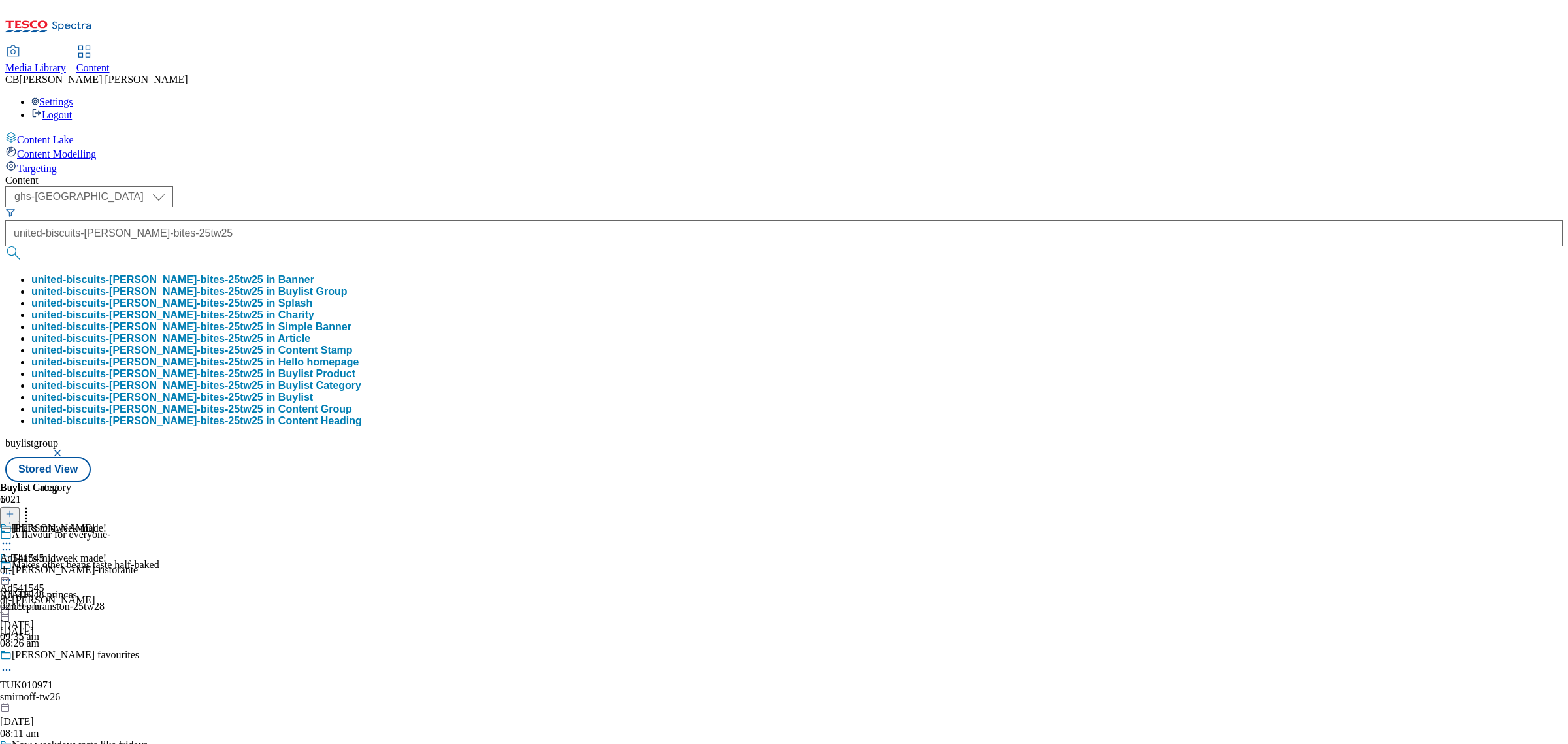
click at [312, 286] on button "united-biscuits-[PERSON_NAME]-bites-25tw25 in Buylist Group" at bounding box center [189, 291] width 316 height 11
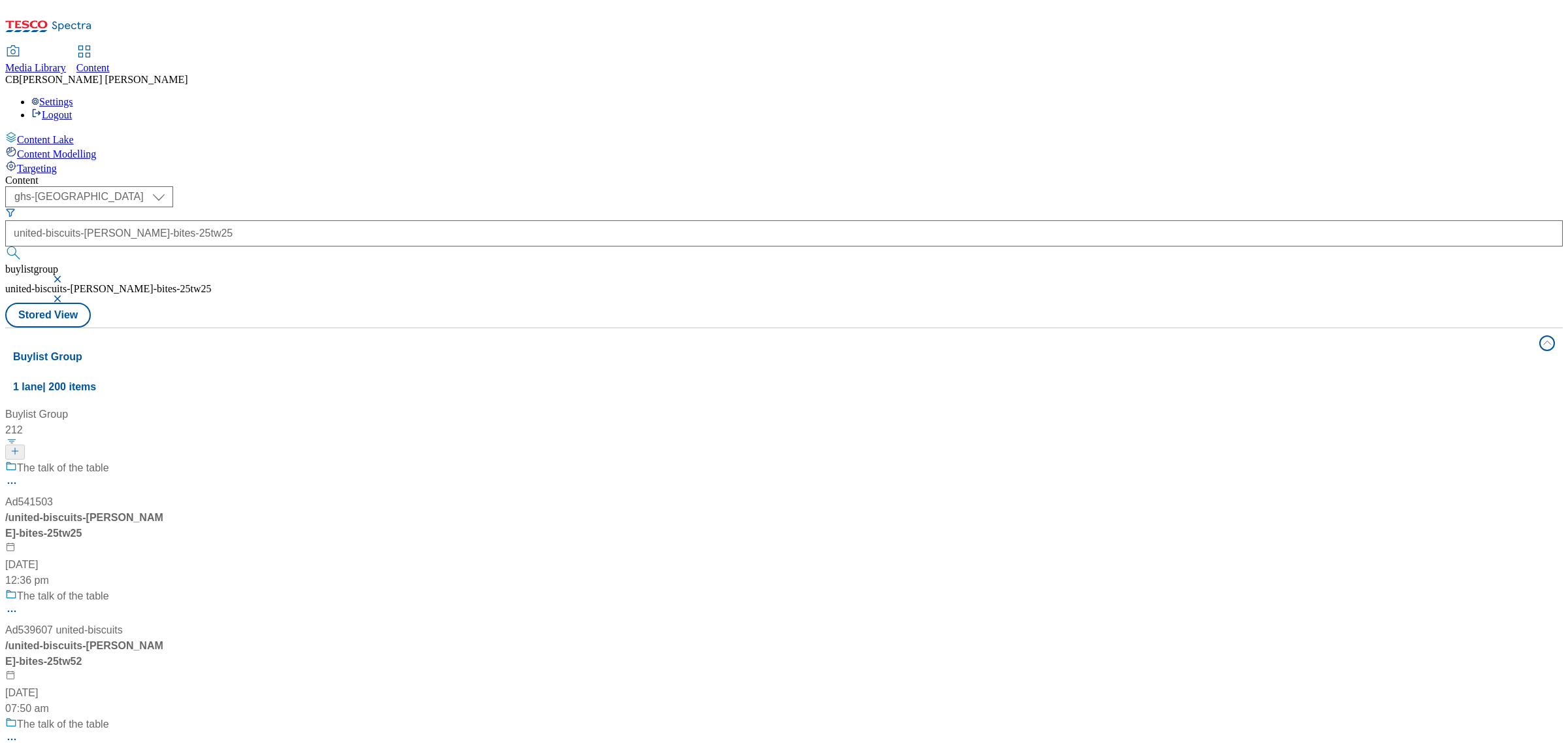
click at [233, 460] on div "The talk of the table Ad541503 / united-biscuits-[PERSON_NAME]-bites-25tw25 [DA…" at bounding box center [119, 524] width 228 height 128
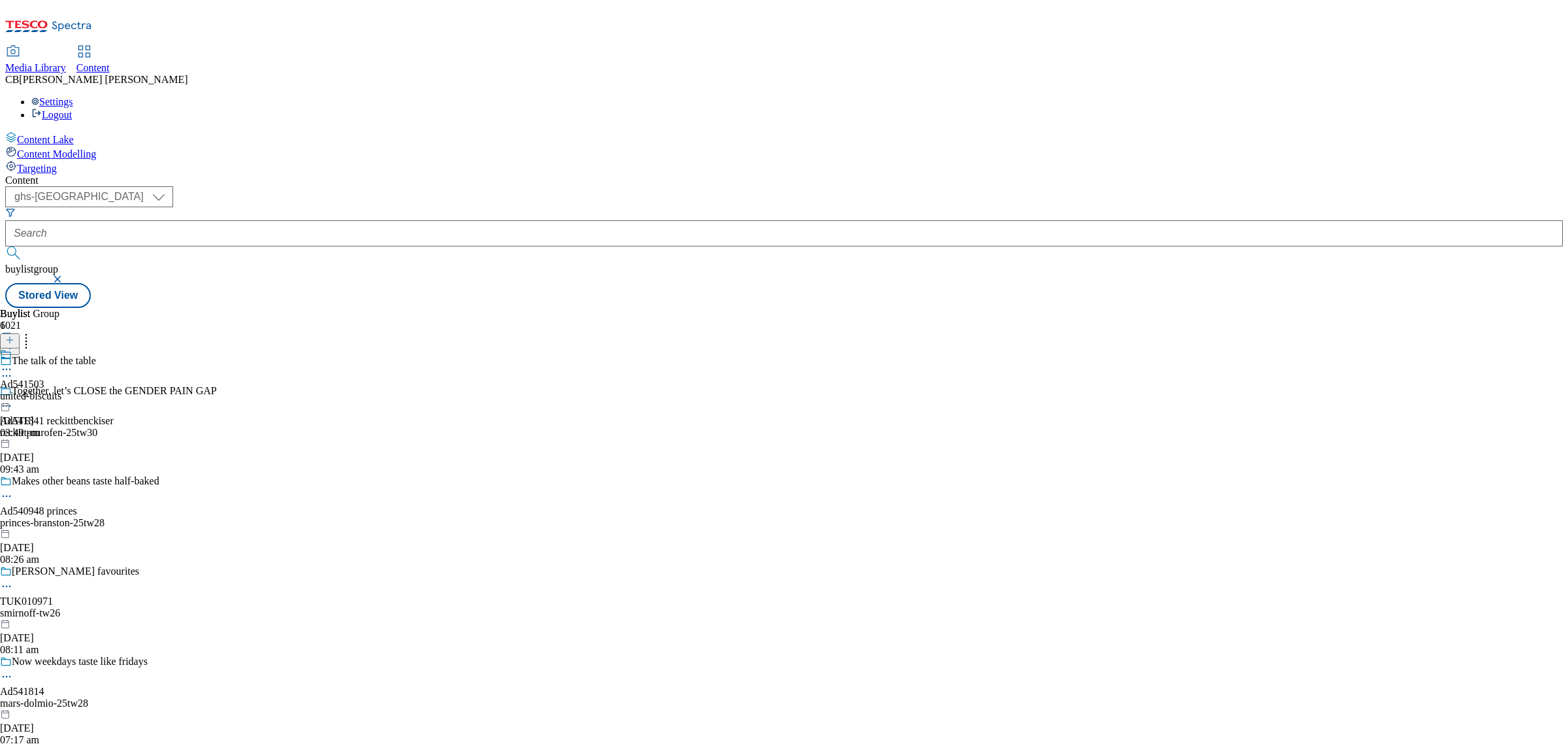
click at [13, 363] on icon at bounding box center [6, 369] width 13 height 13
click at [108, 483] on span "Open Preview Url" at bounding box center [74, 487] width 68 height 10
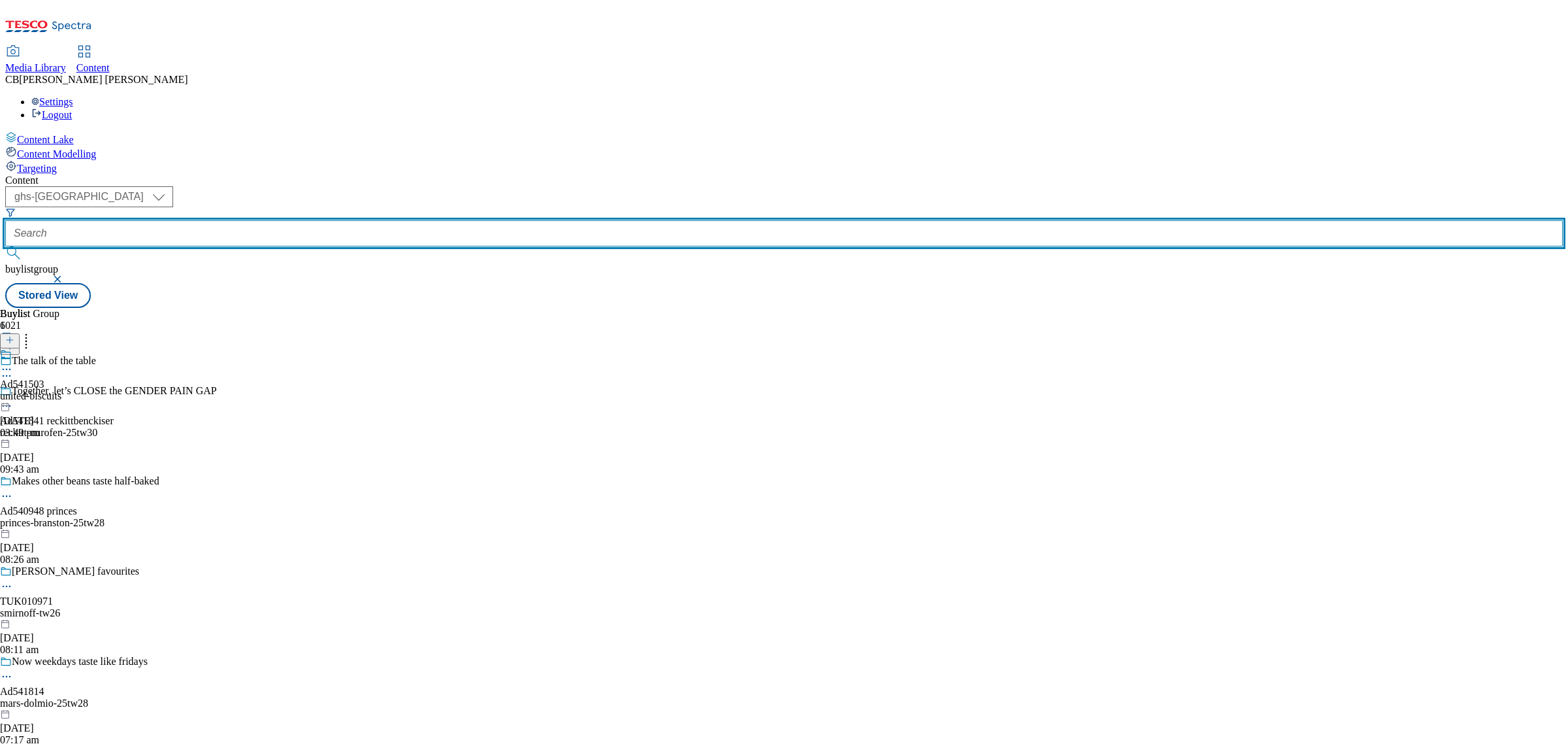
click at [350, 220] on input "text" at bounding box center [784, 233] width 1557 height 26
paste input "p-and-g-febreze-fabric-freshner-spray-25tw26"
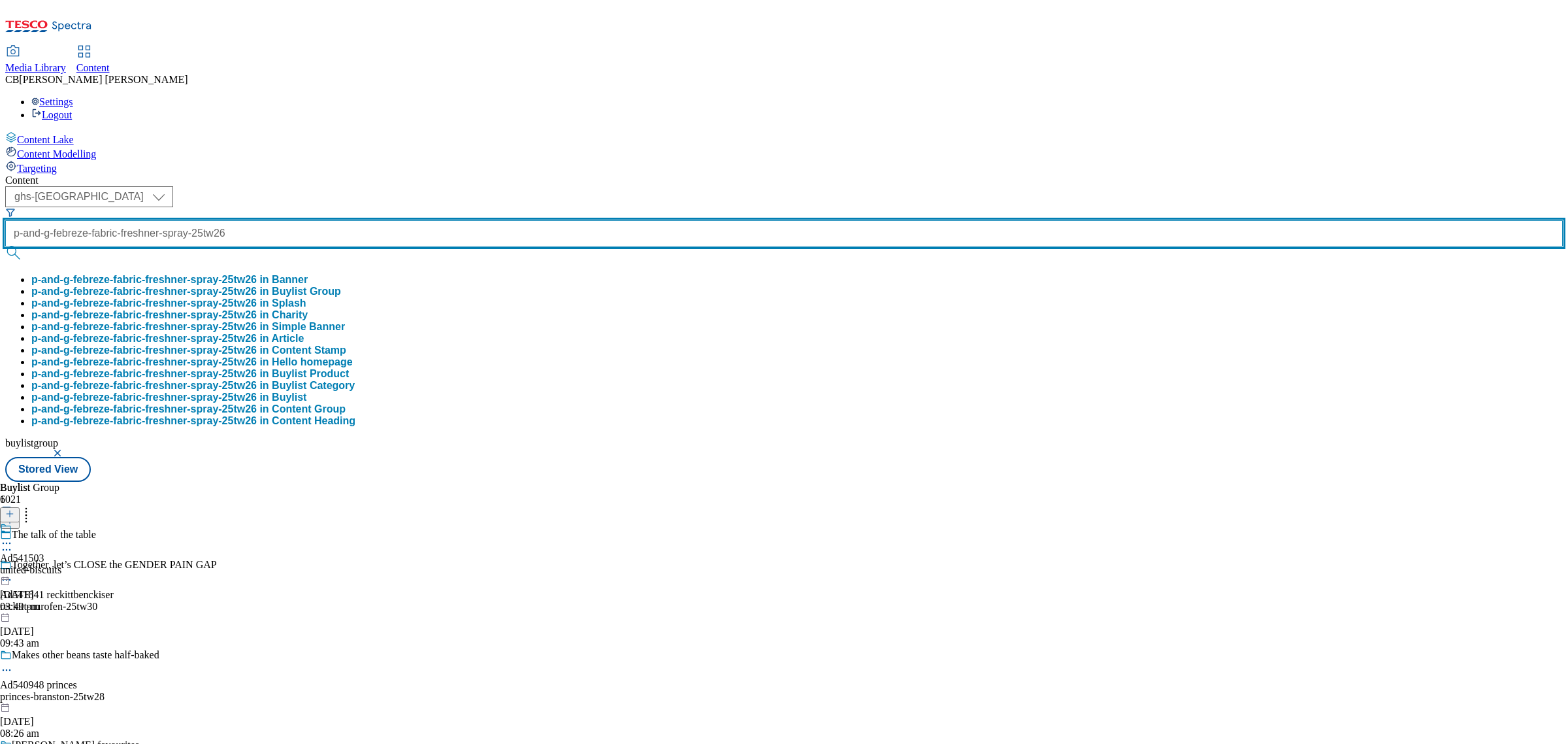
scroll to position [0, 95]
type input "p-and-g-febreze-fabric-freshner-spray-25tw26"
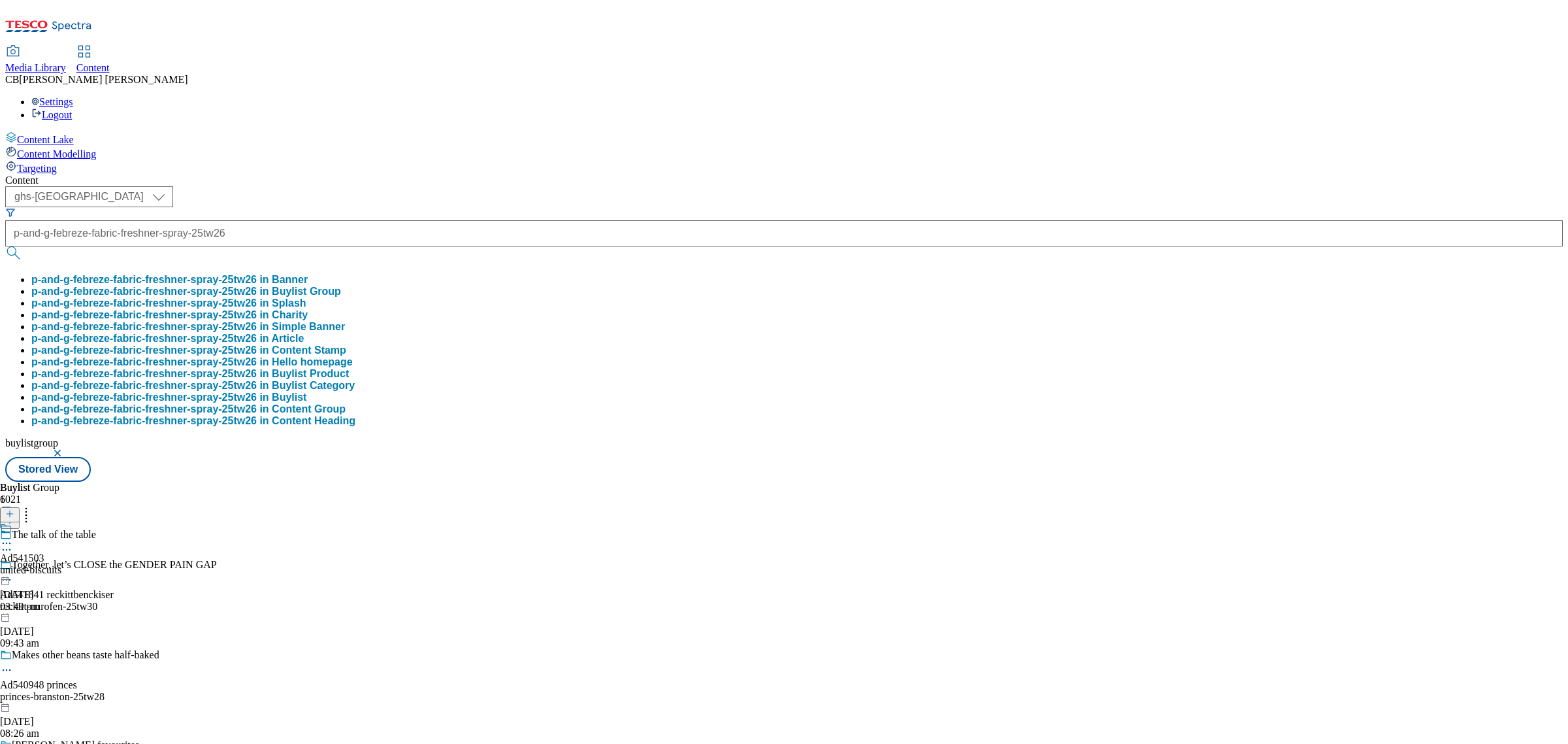
click at [341, 286] on button "p-and-g-febreze-fabric-freshner-spray-25tw26 in Buylist Group" at bounding box center [186, 291] width 309 height 11
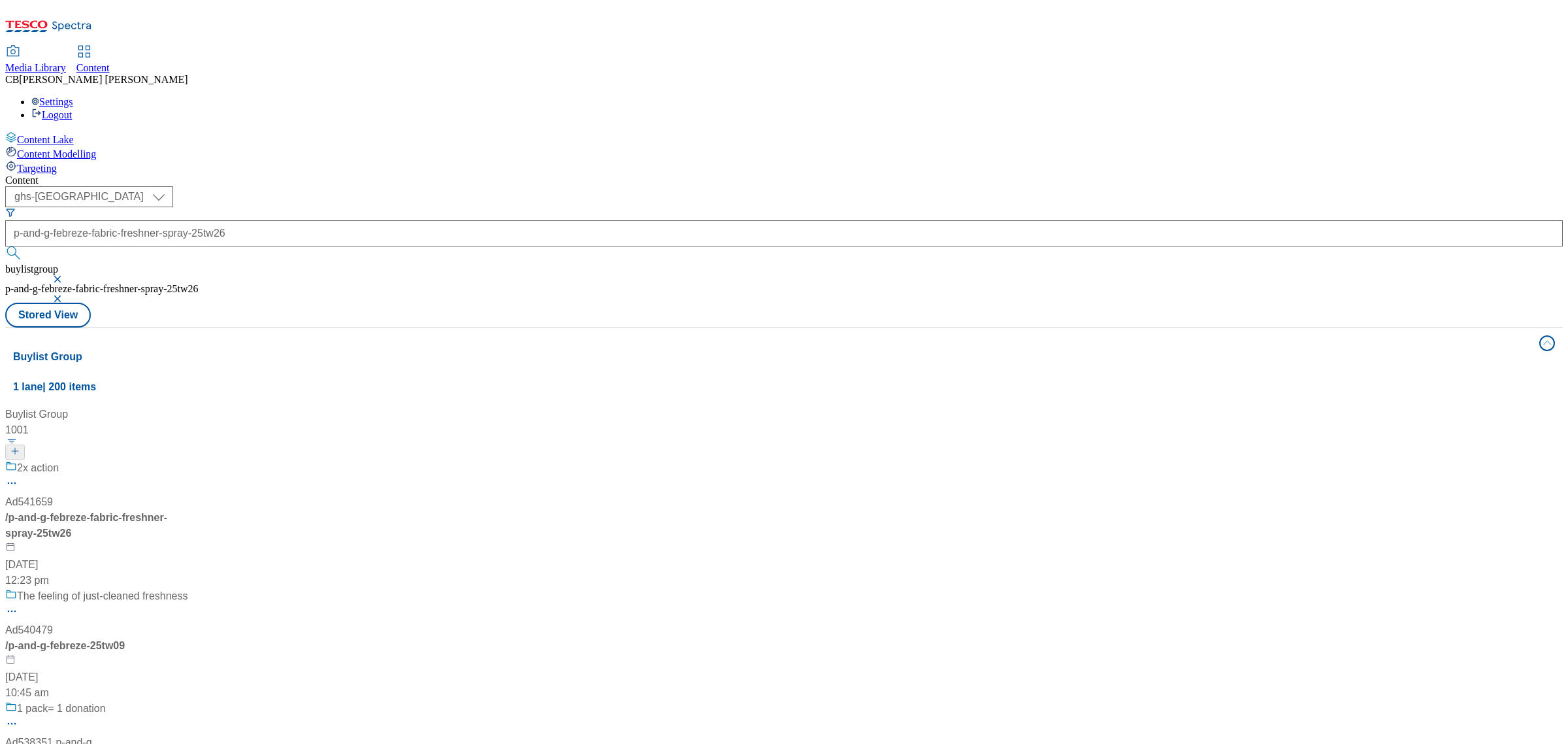
click at [235, 460] on div "2x action Ad541659 / p-and-g-febreze-fabric-freshner-spray-25tw26 [DATE] 12:23 …" at bounding box center [120, 524] width 229 height 128
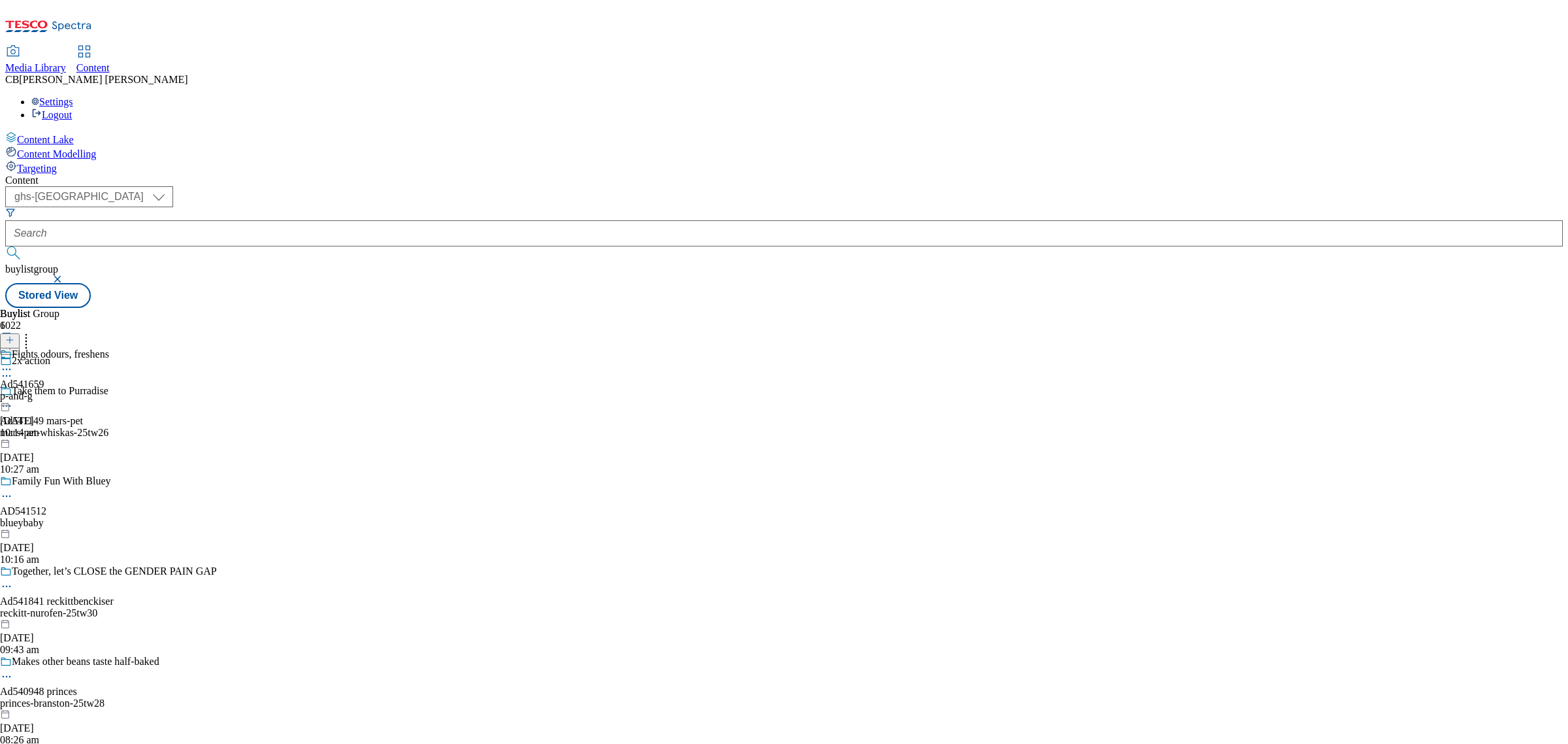
click at [109, 390] on div "p-and-g" at bounding box center [54, 396] width 109 height 11
click at [5, 399] on circle at bounding box center [3, 399] width 2 height 2
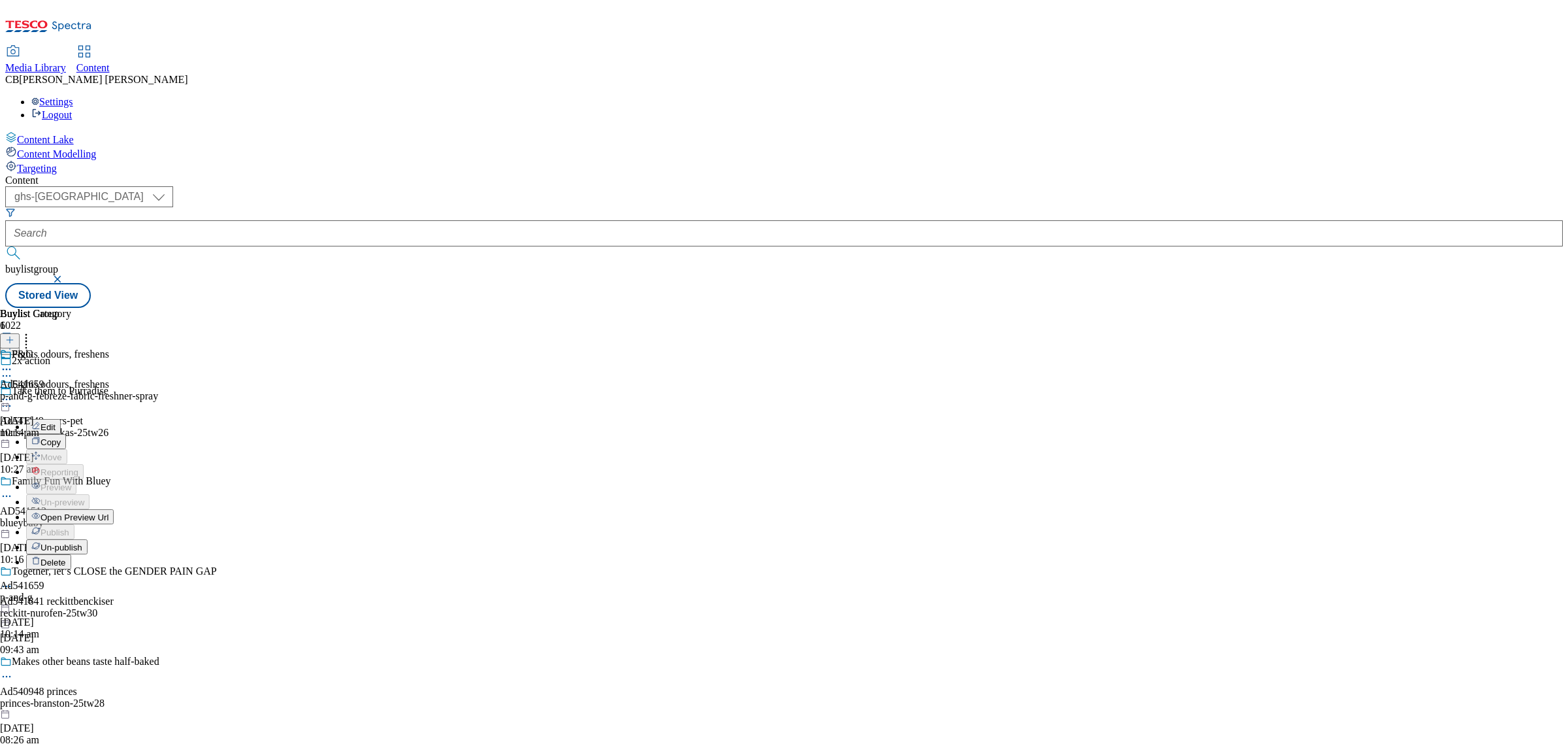
click at [61, 419] on button "Edit" at bounding box center [43, 427] width 34 height 15
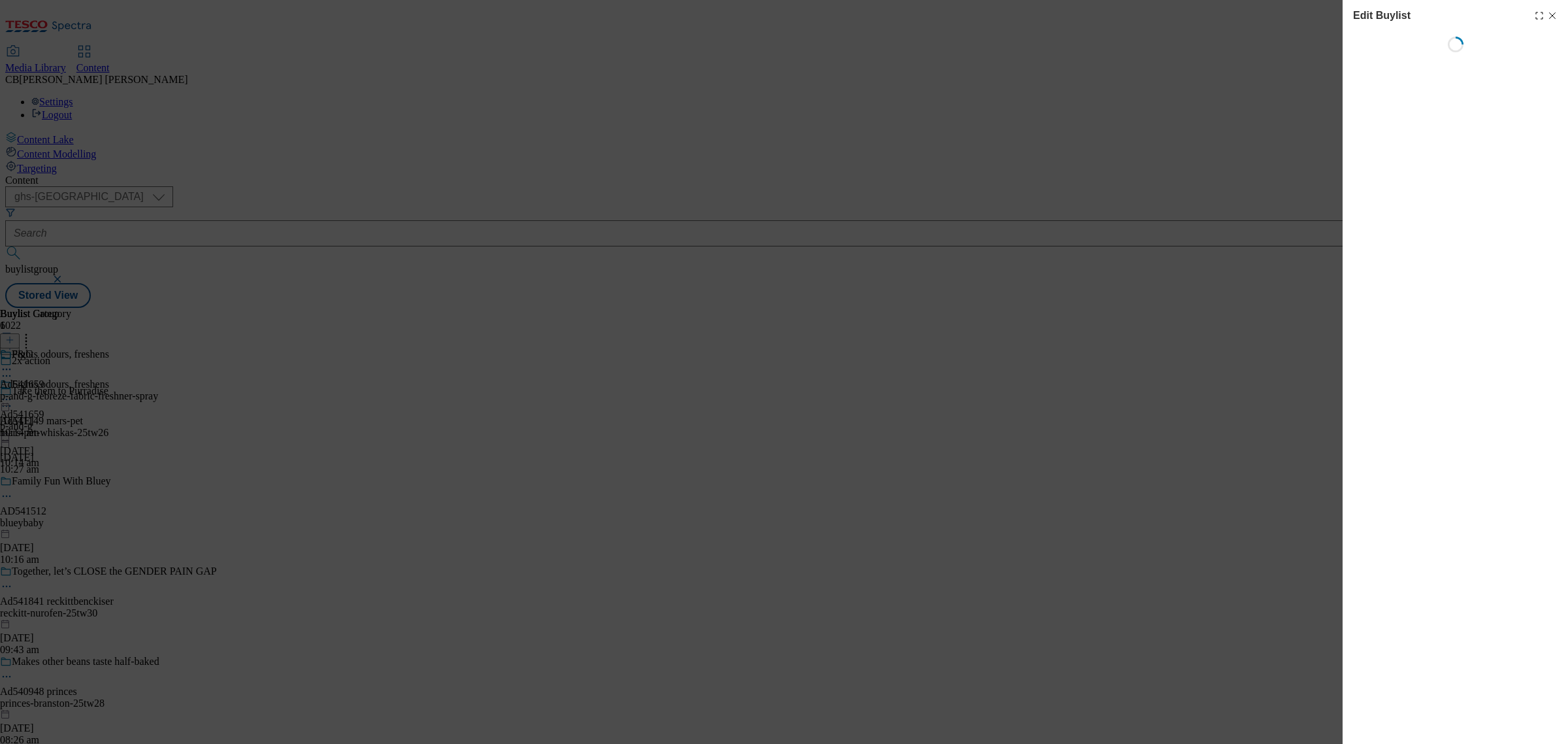
select select "tactical"
select select "supplier funded short term 1-3 weeks"
select select "dunnhumby"
select select "Banner"
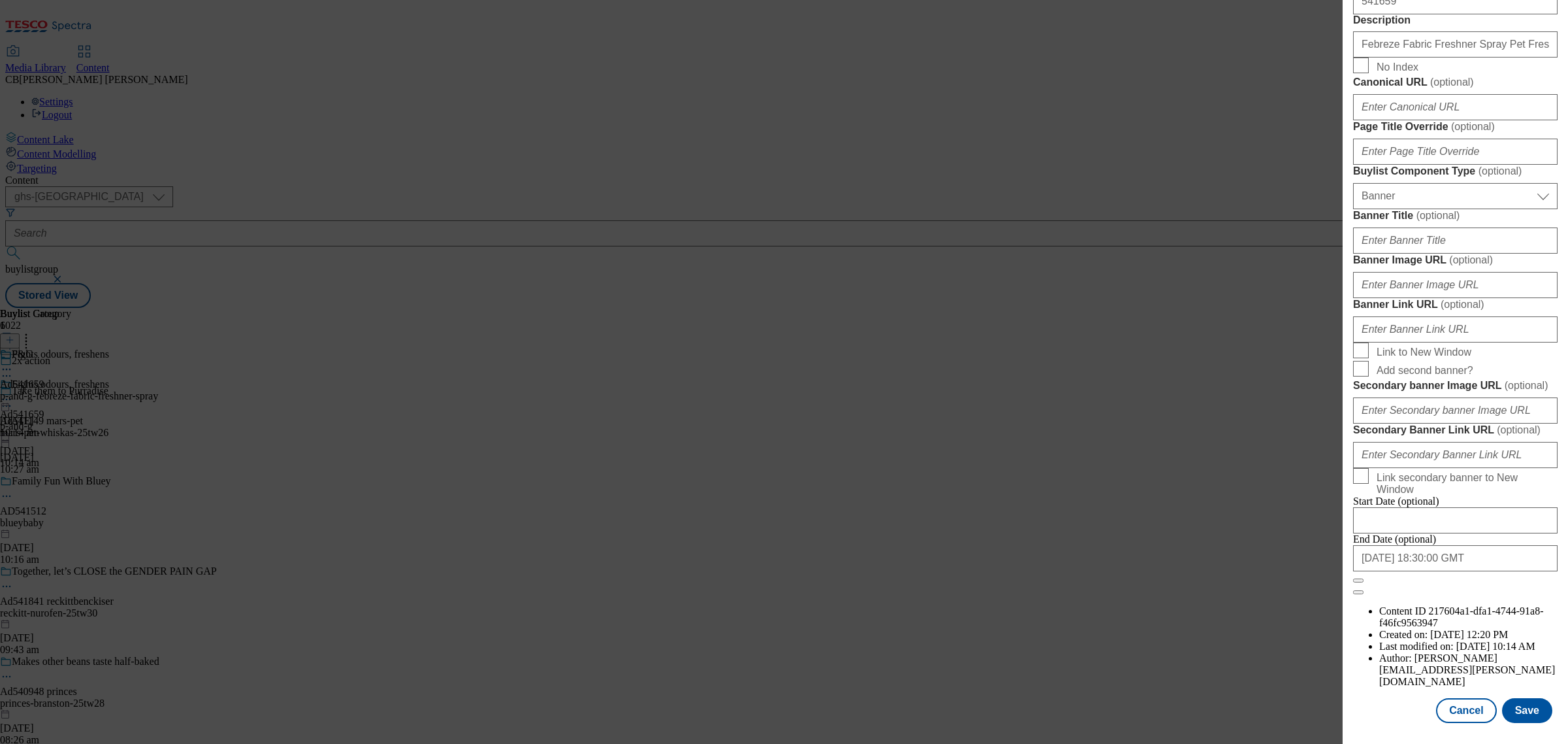
scroll to position [899, 0]
click at [1458, 298] on input "Banner Image URL ( optional )" at bounding box center [1455, 285] width 204 height 26
paste input "[URL][DOMAIN_NAME]"
type input "[URL][DOMAIN_NAME]"
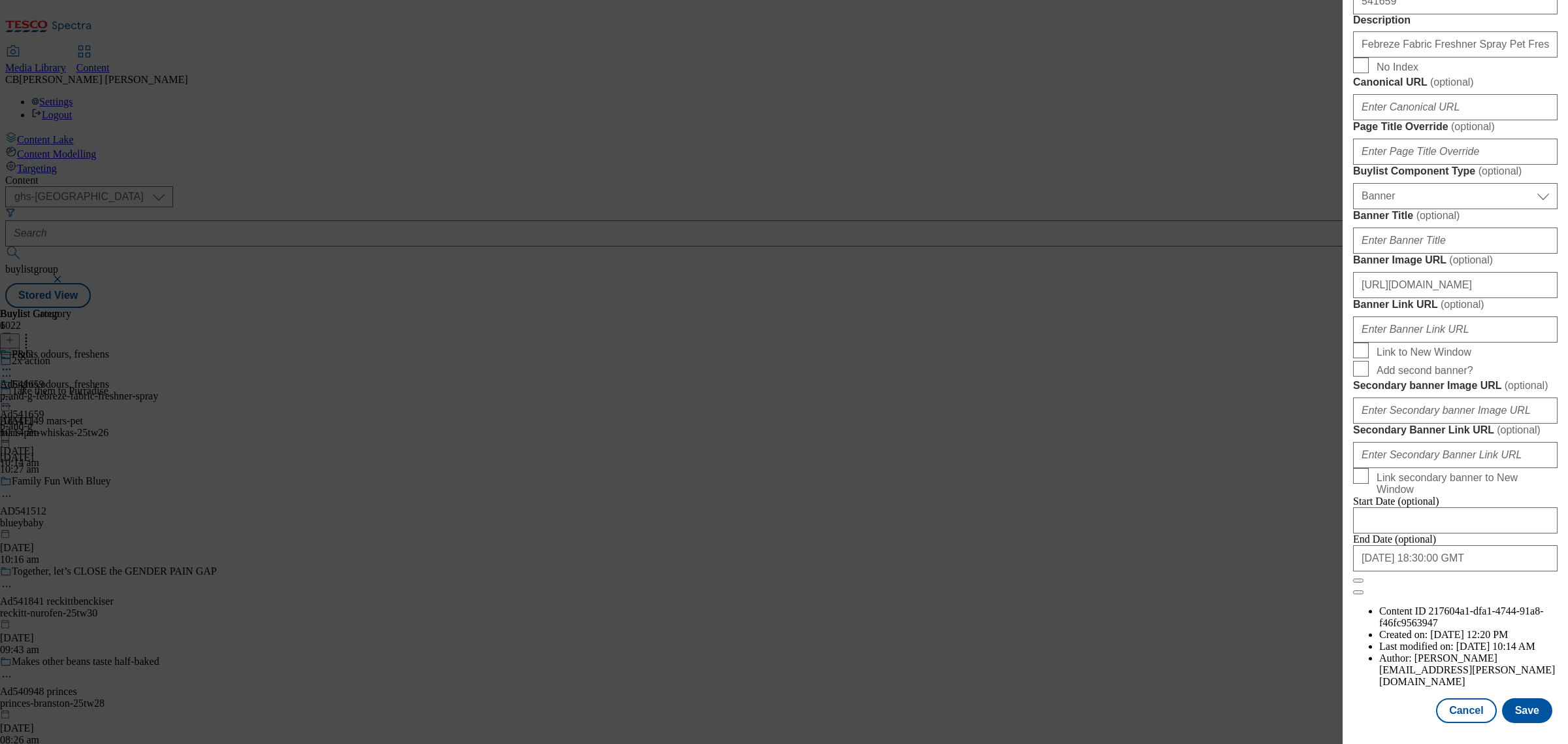
click at [1518, 361] on span "Add second banner?" at bounding box center [1464, 368] width 176 height 16
click at [1368, 361] on input "Add second banner?" at bounding box center [1361, 368] width 16 height 16
click at [1346, 355] on div "Edit Buylist Locale Select locale English Welsh Tags 1 tags selected fnf market…" at bounding box center [1455, 363] width 226 height 726
click at [1353, 361] on input "Add second banner?" at bounding box center [1361, 368] width 16 height 16
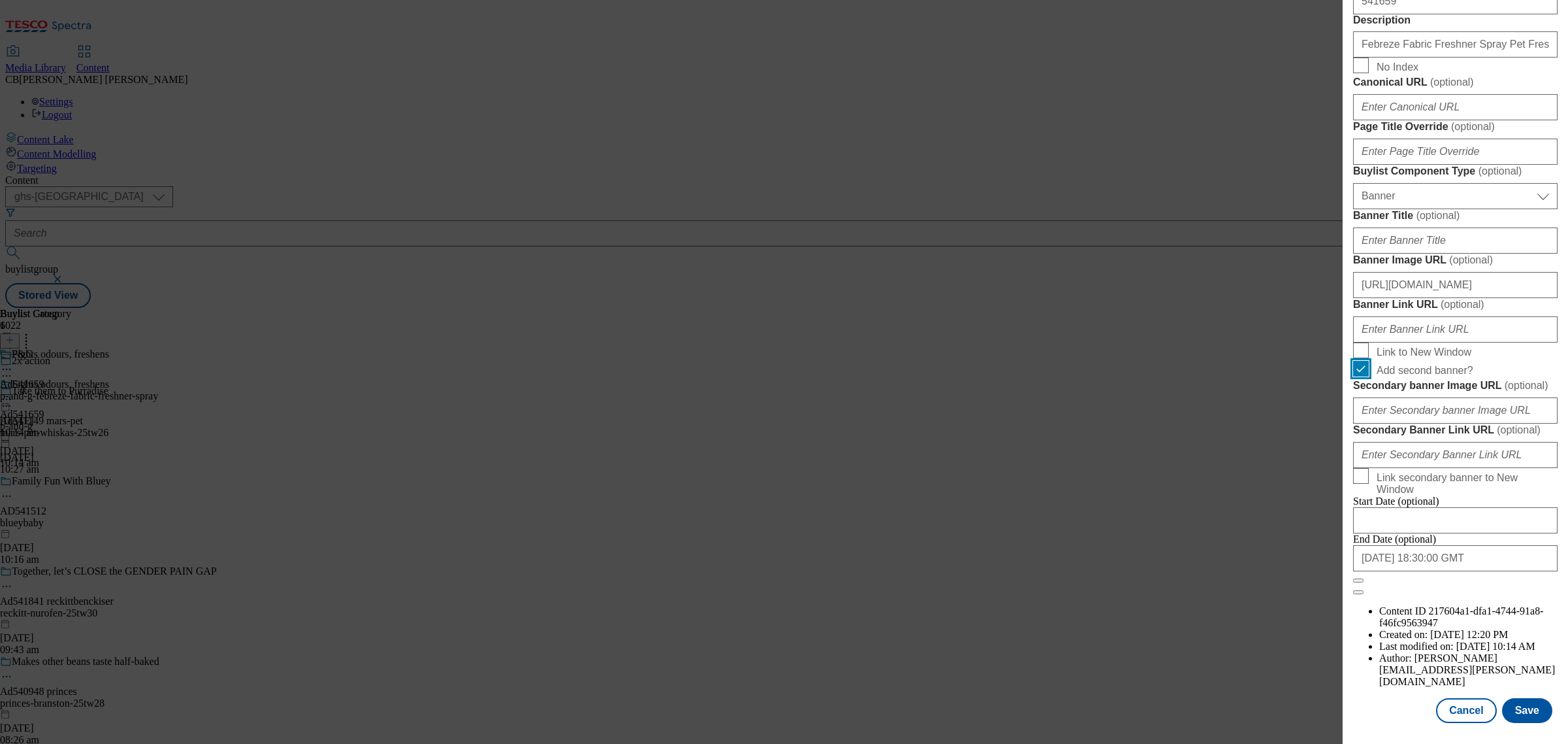
checkbox input "false"
click at [1519, 698] on button "Save" at bounding box center [1527, 710] width 50 height 25
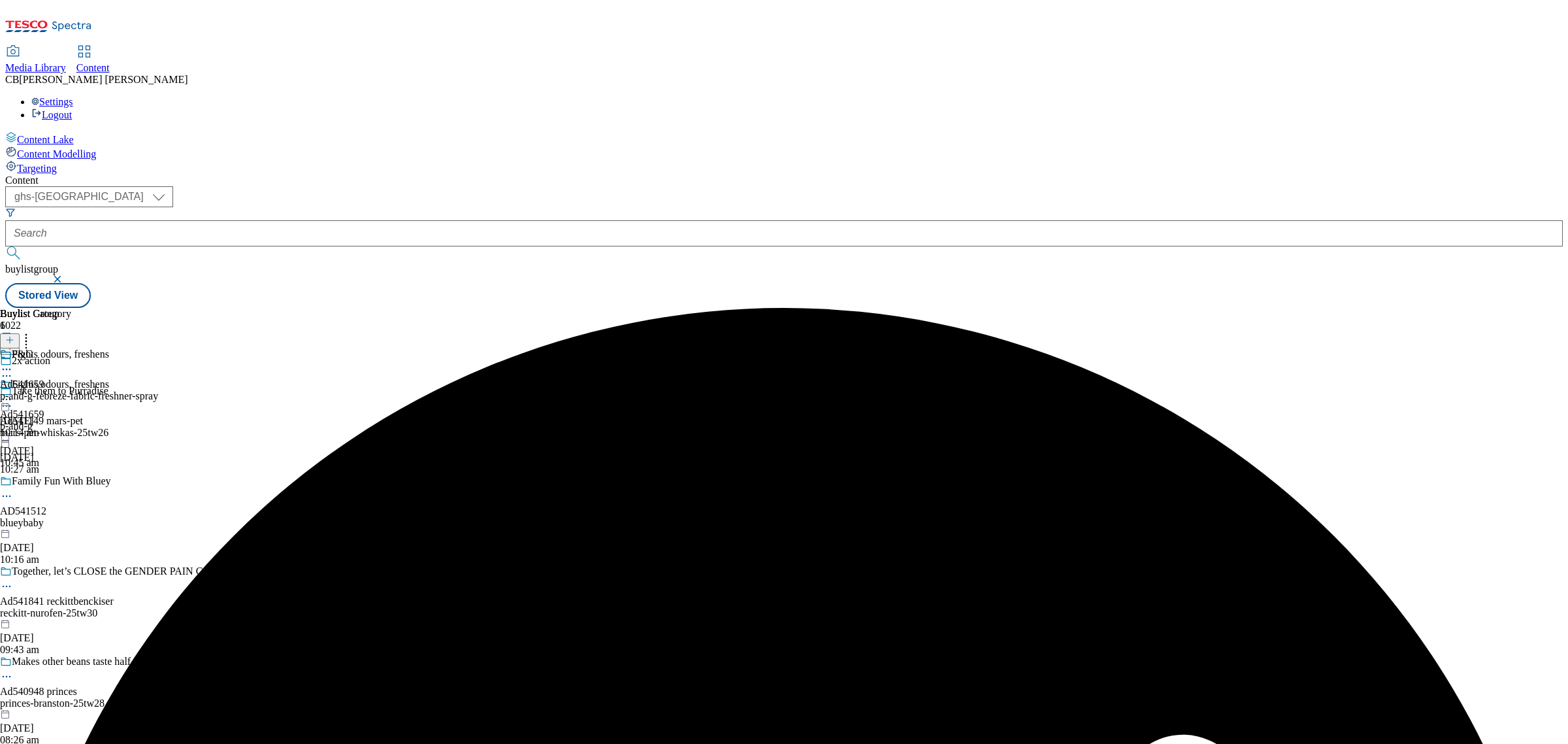
click at [13, 393] on icon at bounding box center [6, 399] width 13 height 13
click at [71, 483] on span "Preview" at bounding box center [56, 487] width 30 height 10
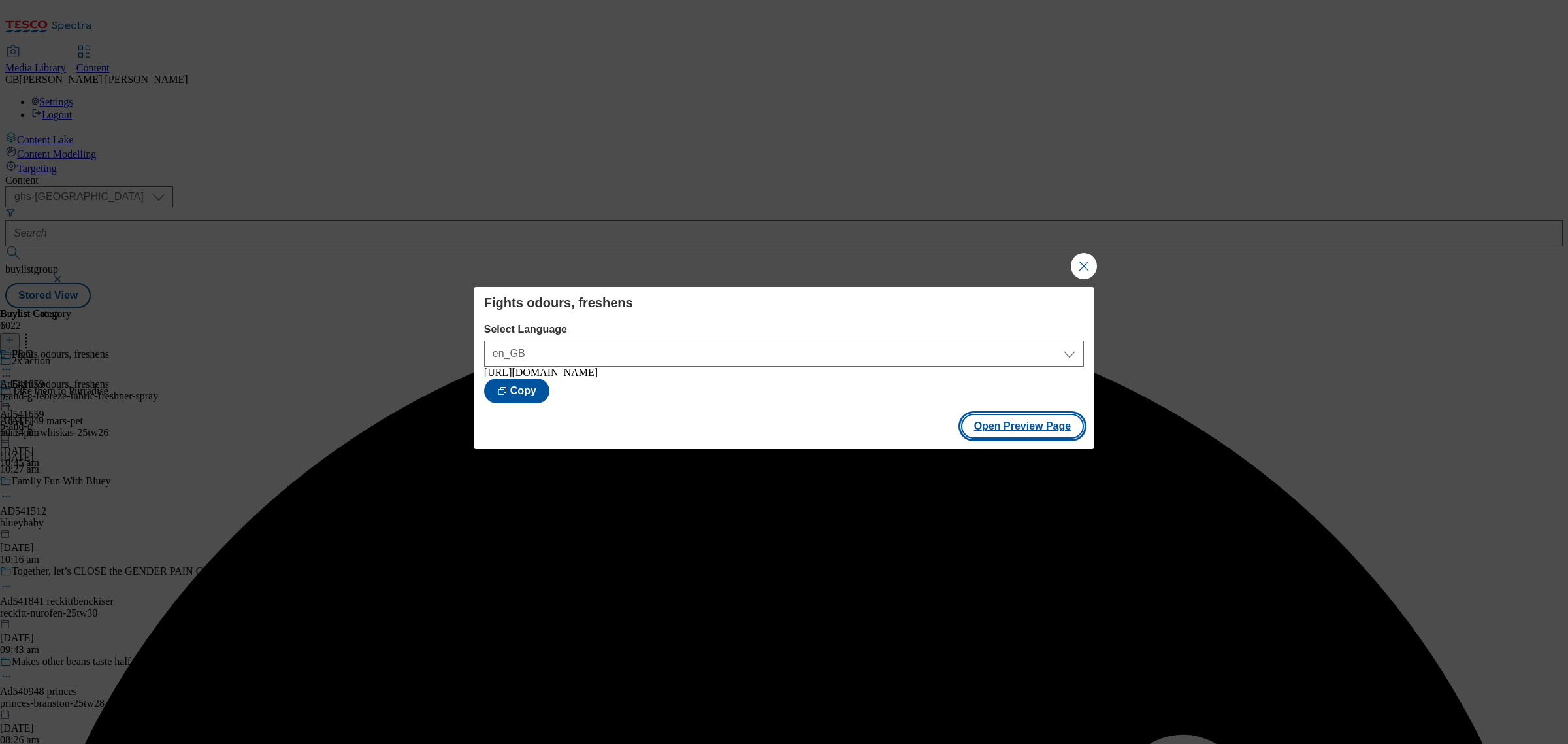
click at [1038, 428] on button "Open Preview Page" at bounding box center [1022, 426] width 123 height 25
click at [1094, 265] on button "Close Modal" at bounding box center [1083, 266] width 26 height 26
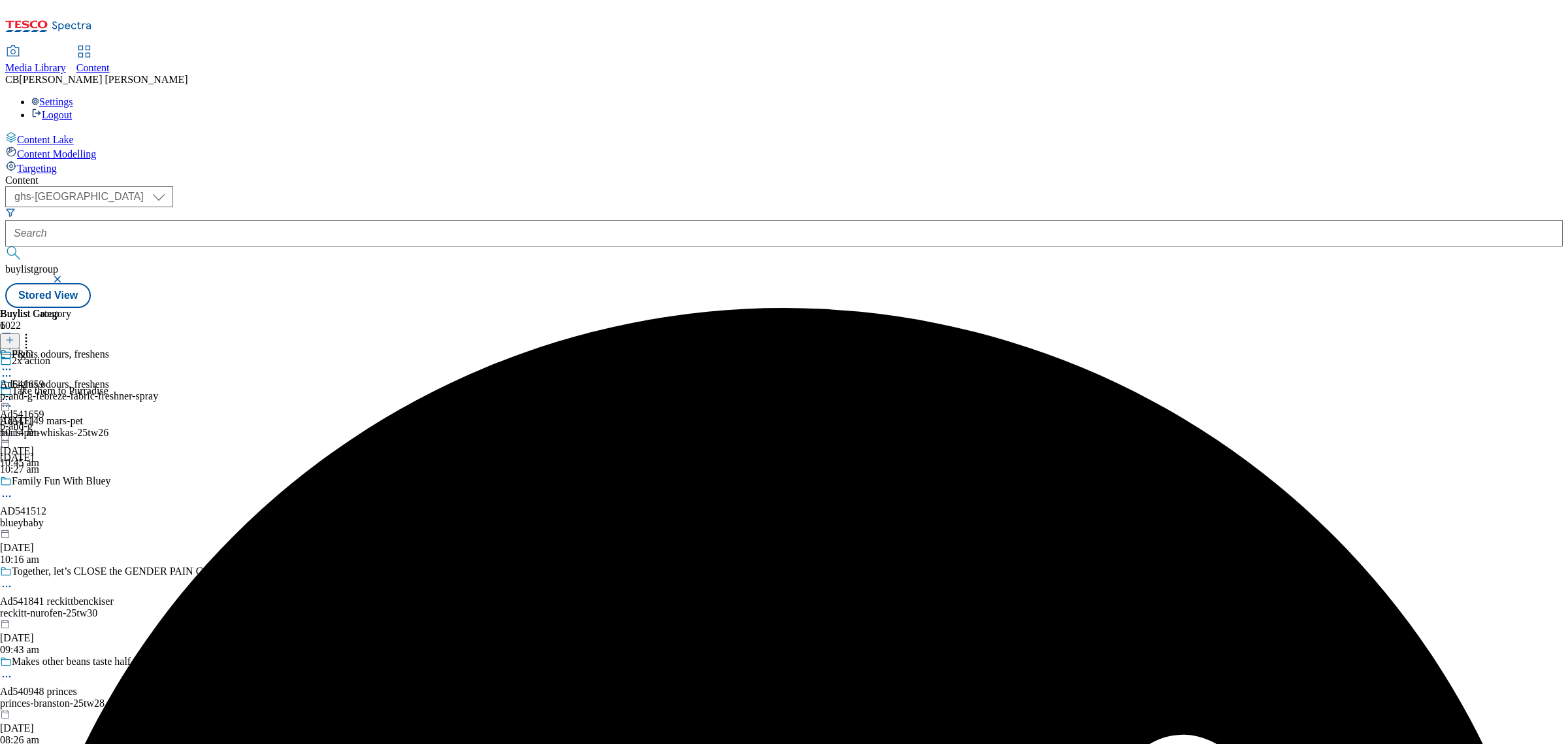
click at [13, 393] on icon at bounding box center [6, 399] width 13 height 13
click at [69, 528] on span "Publish" at bounding box center [55, 532] width 29 height 10
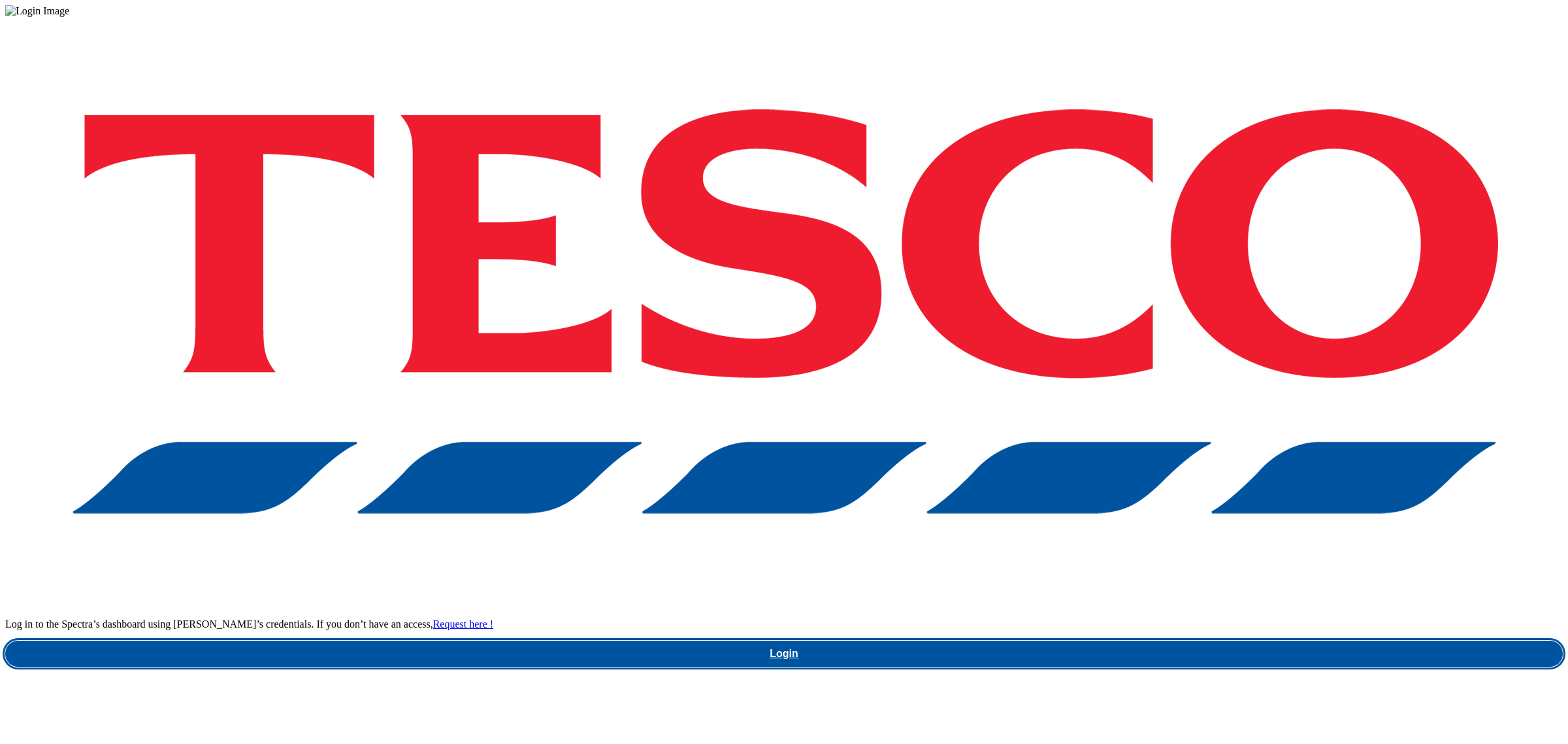
click at [1203, 640] on link "Login" at bounding box center [784, 653] width 1557 height 26
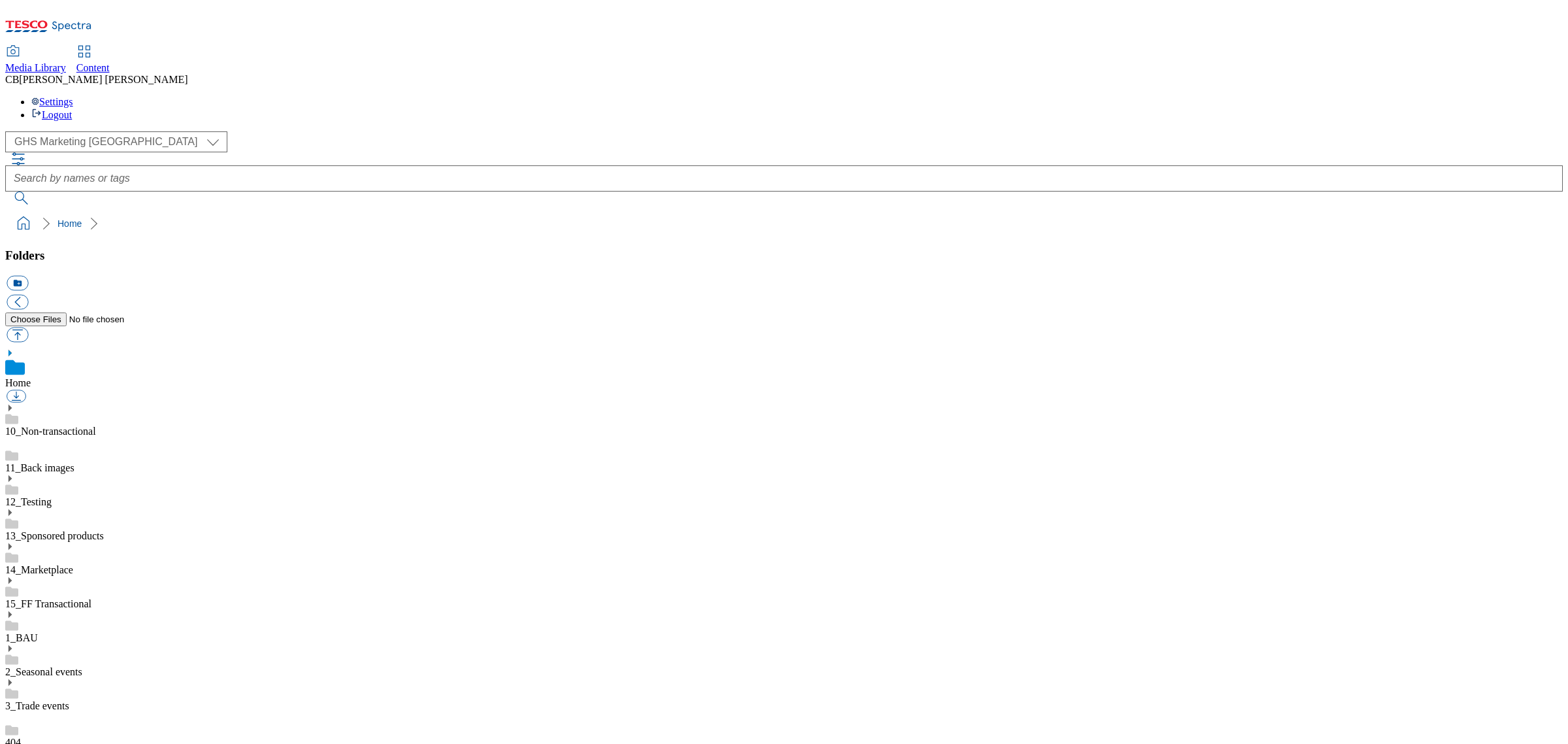
scroll to position [163, 0]
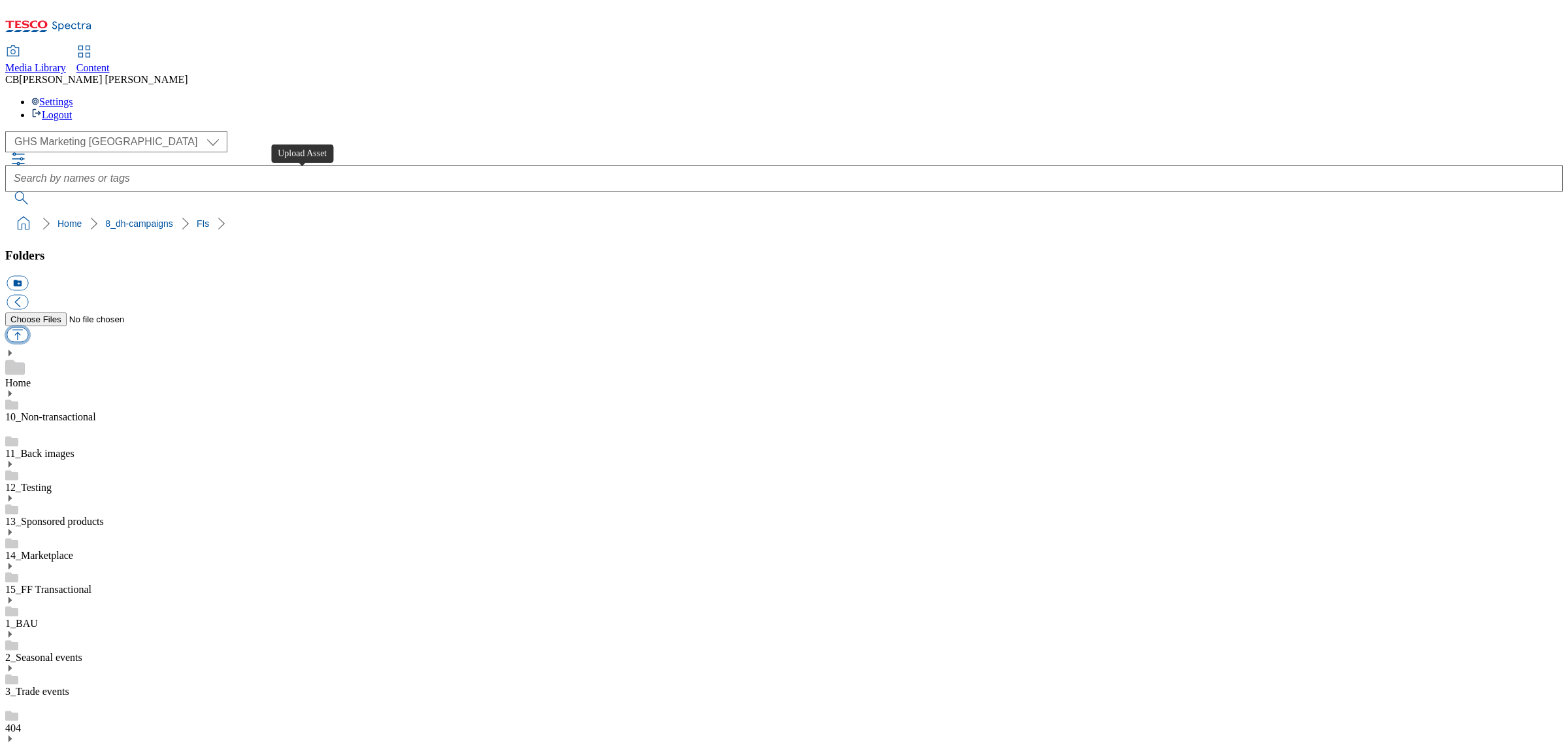
click at [28, 328] on button "button" at bounding box center [18, 335] width 21 height 15
type input "C:\fakepath\1755094829145-Desktop (1).png"
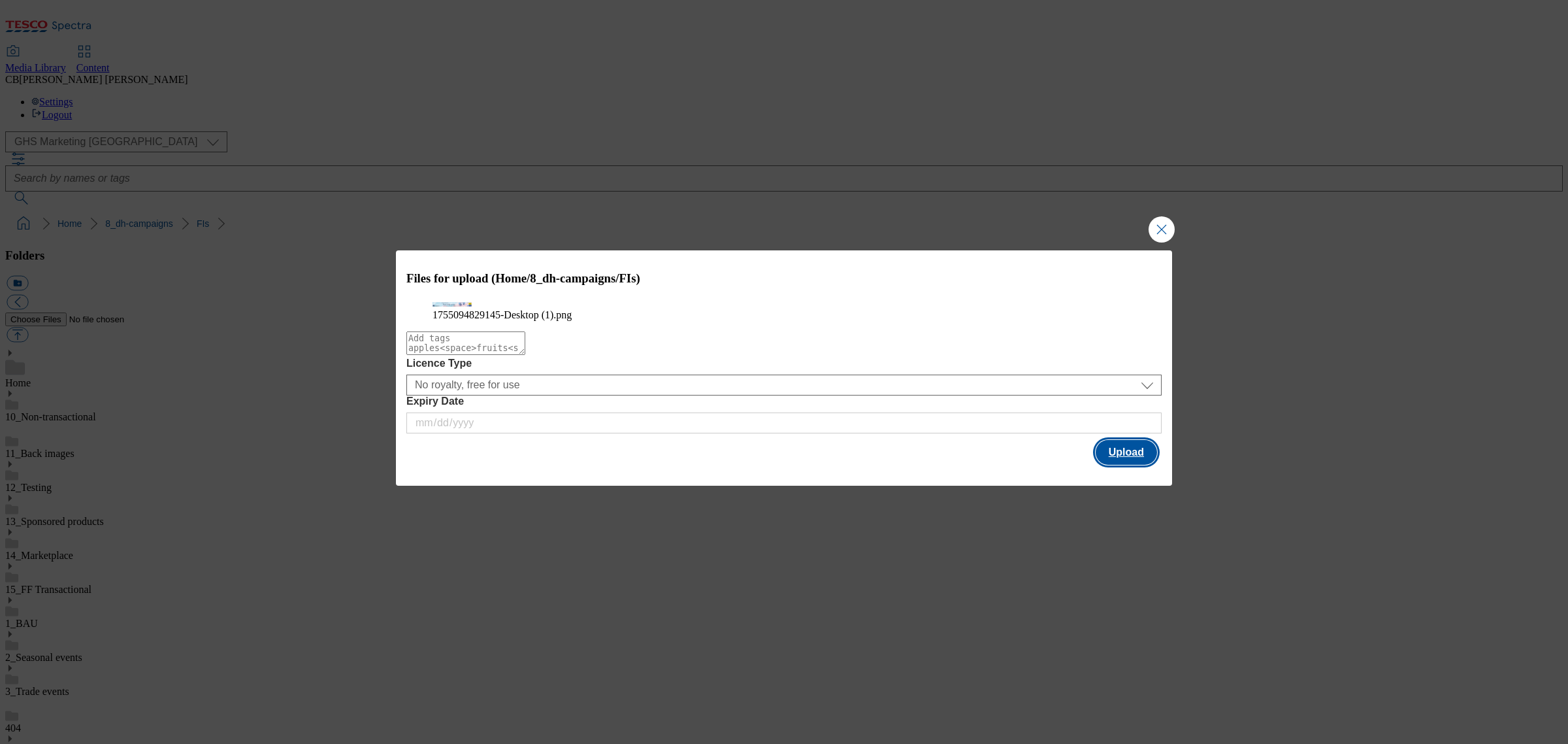
click at [1128, 465] on button "Upload" at bounding box center [1126, 452] width 62 height 25
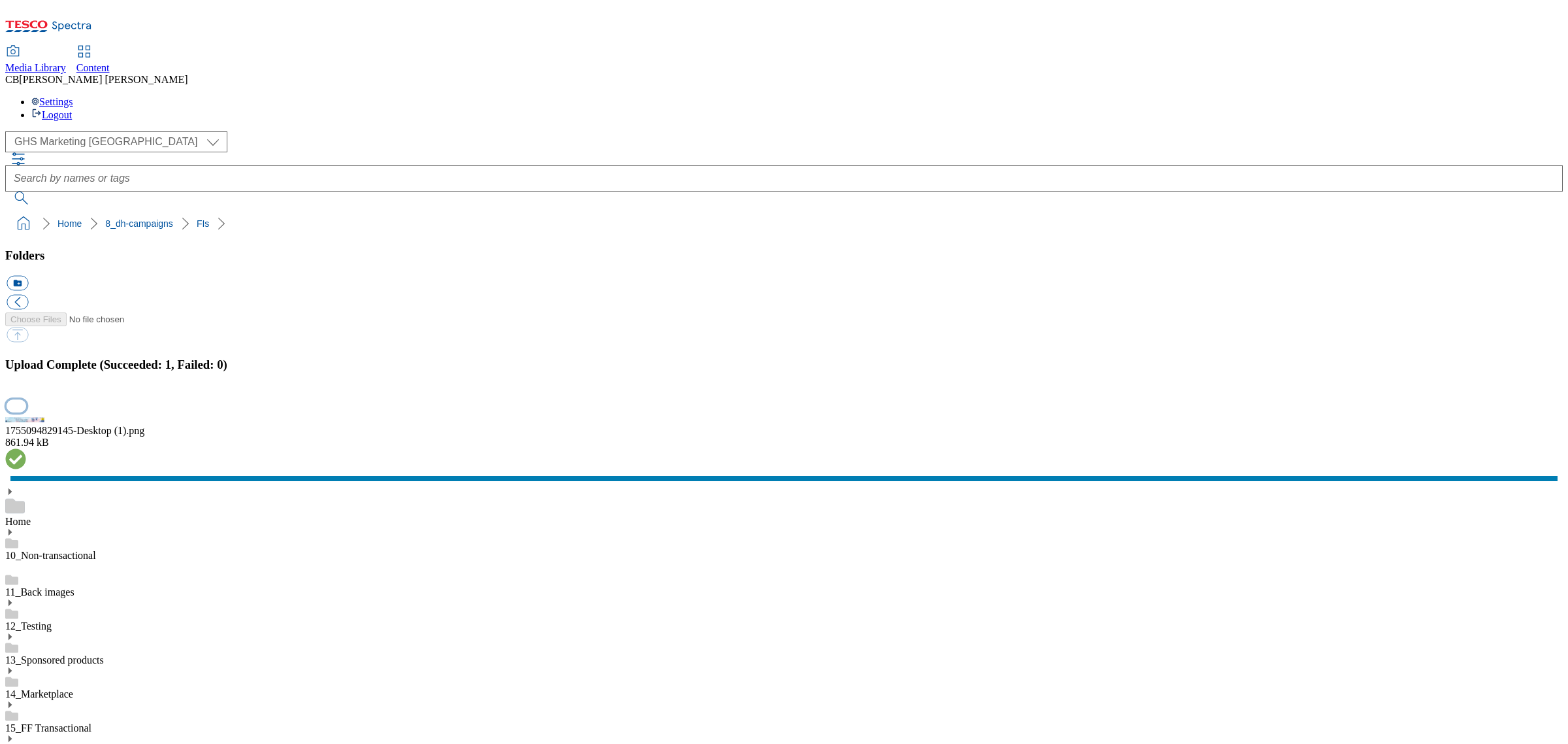
click at [26, 412] on button "button" at bounding box center [17, 406] width 20 height 12
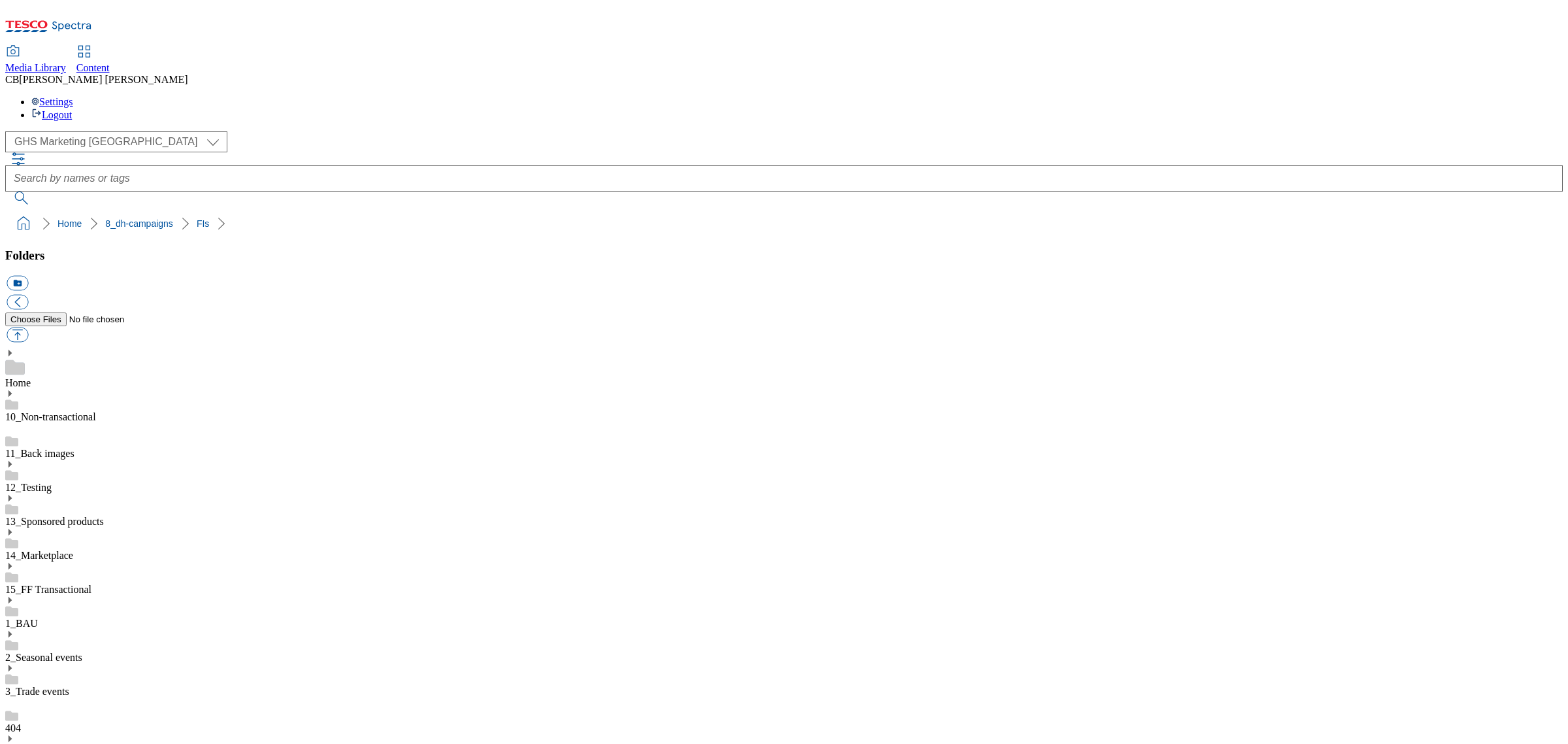
click at [28, 328] on button "button" at bounding box center [18, 335] width 21 height 15
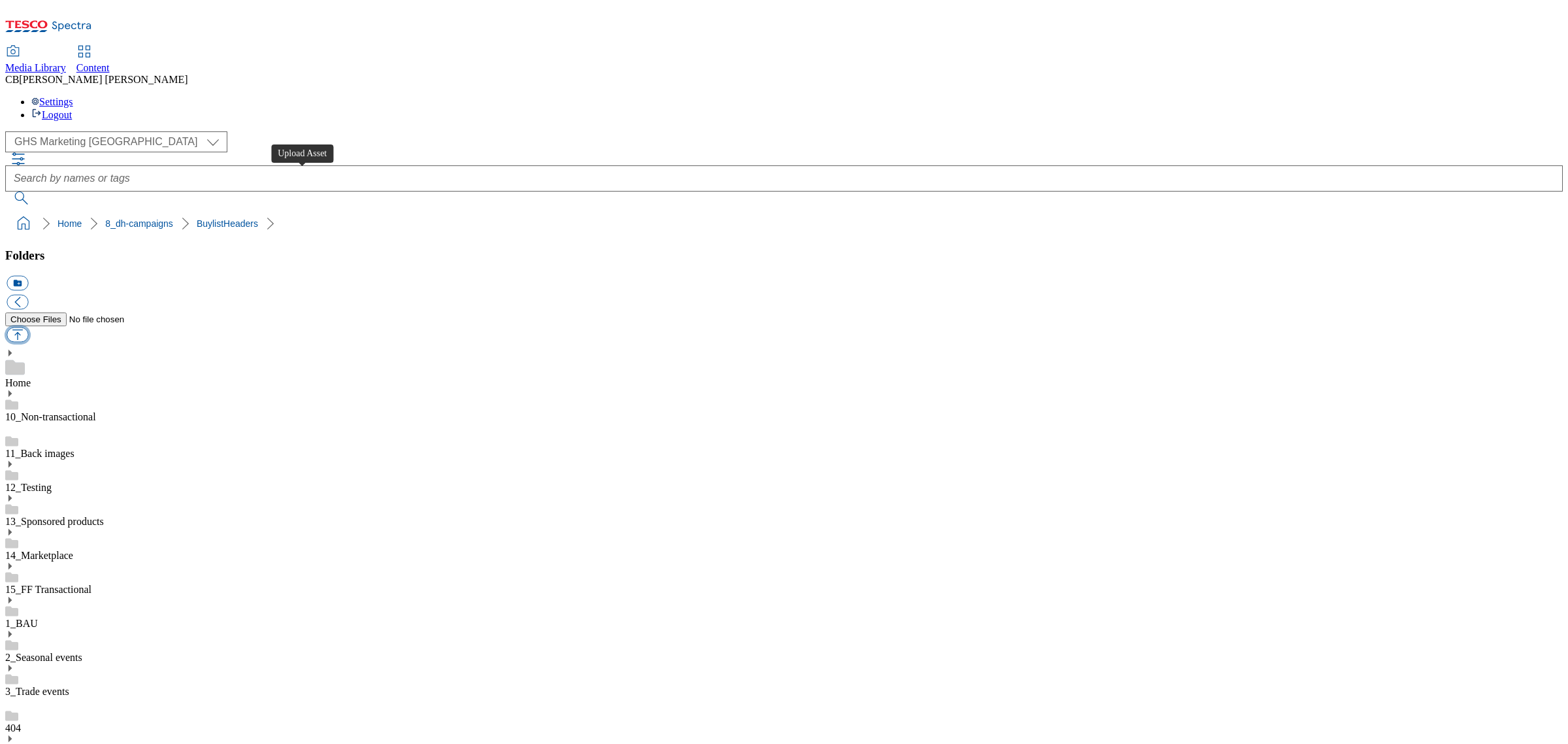
type input "C:\fakepath\1755179830282-ad541659_PG_Aircare_LegoBrand_H_1184x333_V2.jpg"
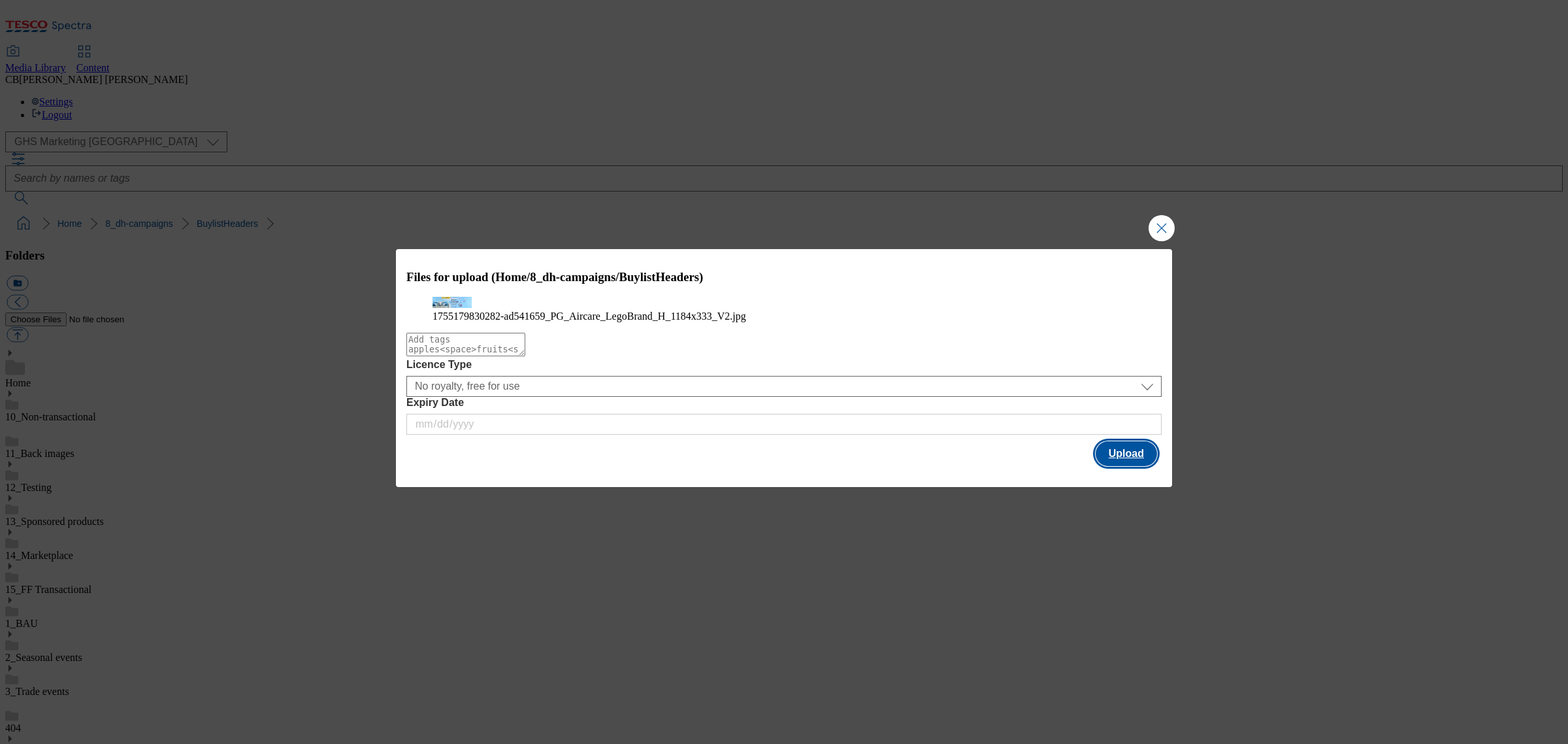
click at [1124, 466] on button "Upload" at bounding box center [1126, 454] width 62 height 25
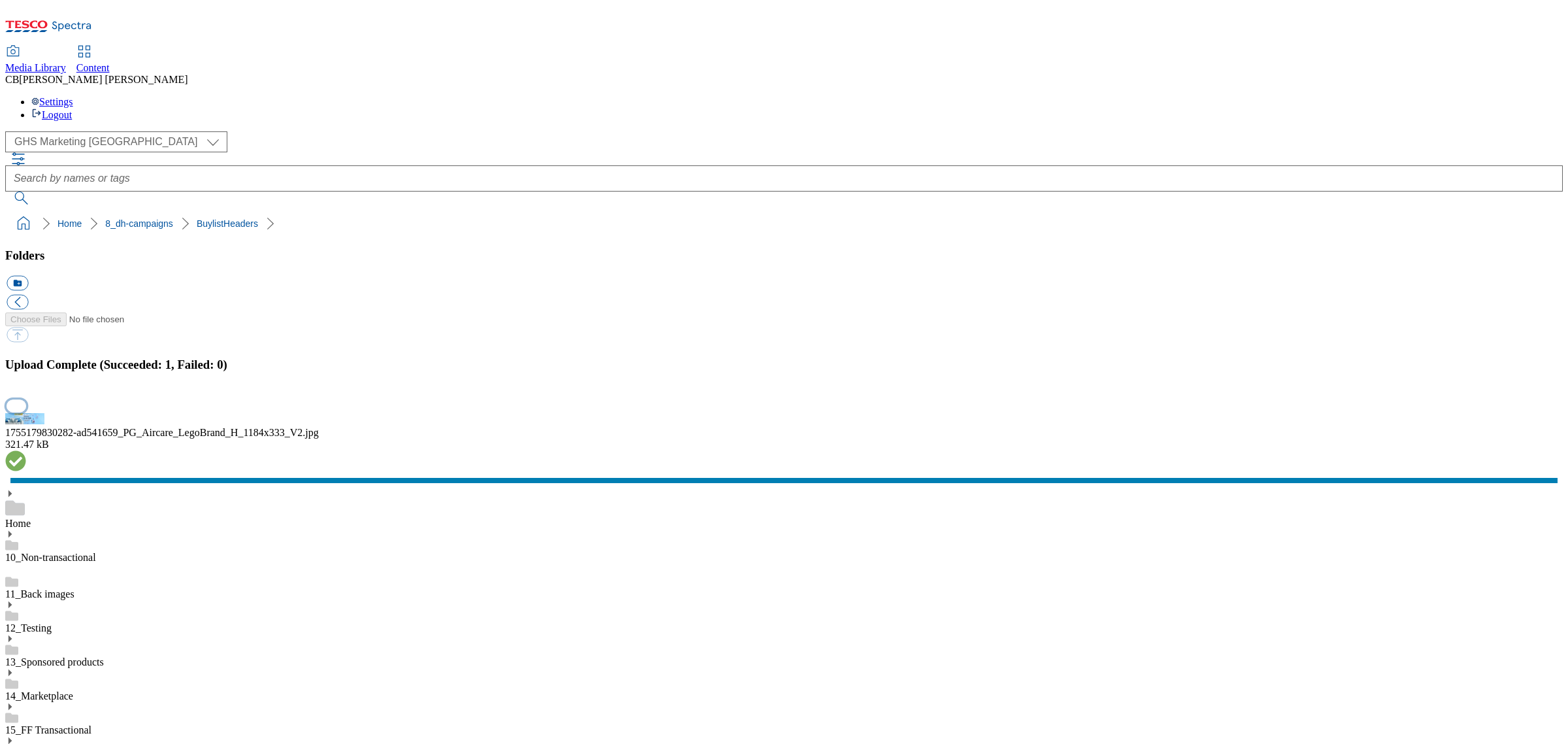
click at [26, 412] on button "button" at bounding box center [17, 406] width 20 height 12
